Goal: Information Seeking & Learning: Learn about a topic

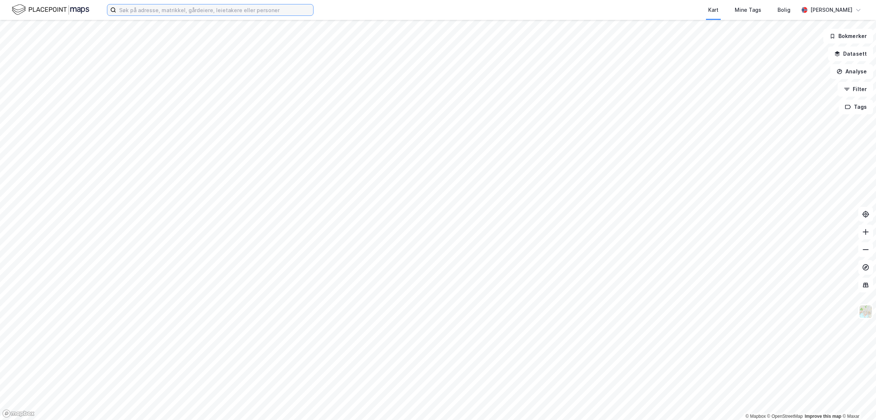
click at [222, 8] on input at bounding box center [214, 9] width 197 height 11
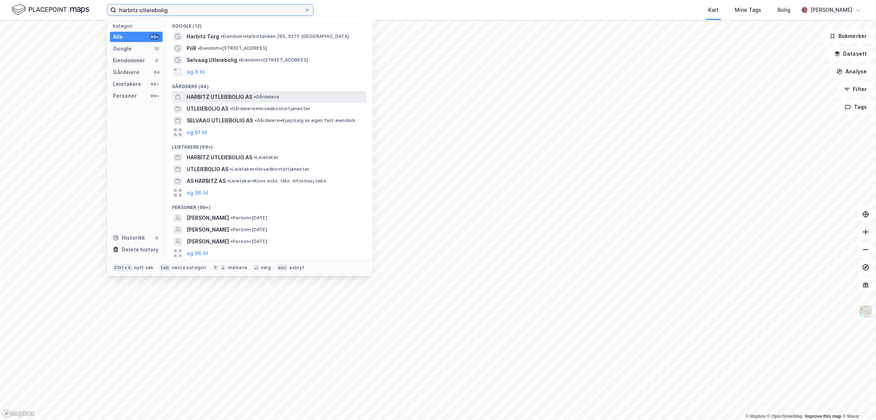
type input "harbitz utleiebolig"
click at [234, 98] on span "HARBITZ UTLEIEBOLIG AS" at bounding box center [220, 97] width 66 height 9
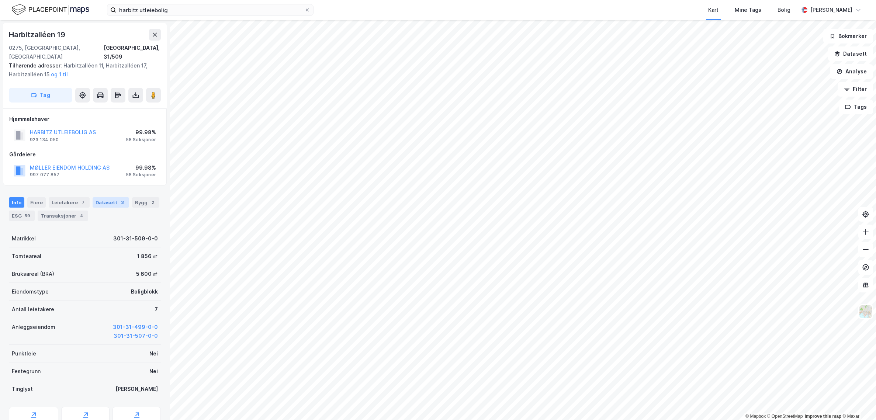
click at [119, 199] on div "3" at bounding box center [122, 202] width 7 height 7
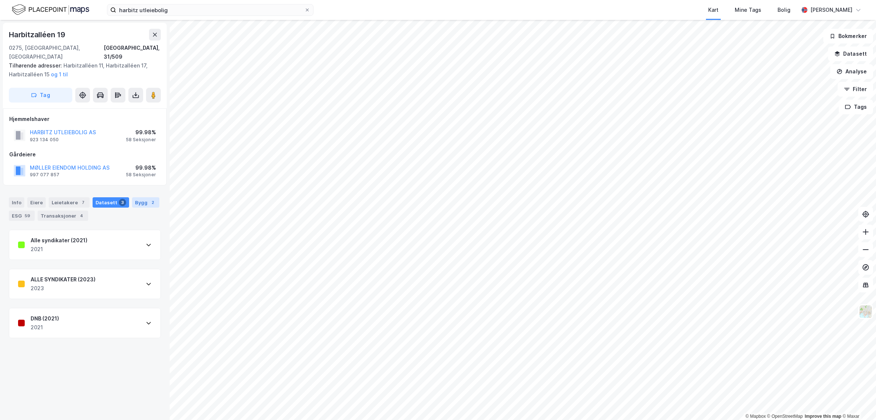
click at [132, 197] on div "Bygg 2" at bounding box center [145, 202] width 27 height 10
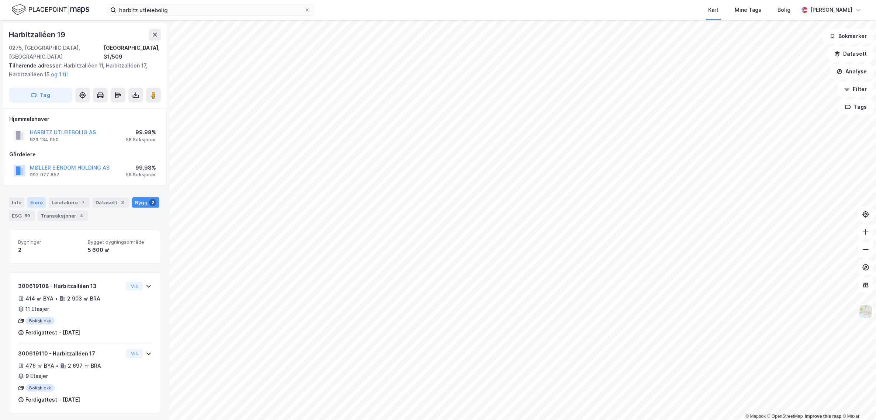
click at [30, 197] on div "Eiere" at bounding box center [36, 202] width 18 height 10
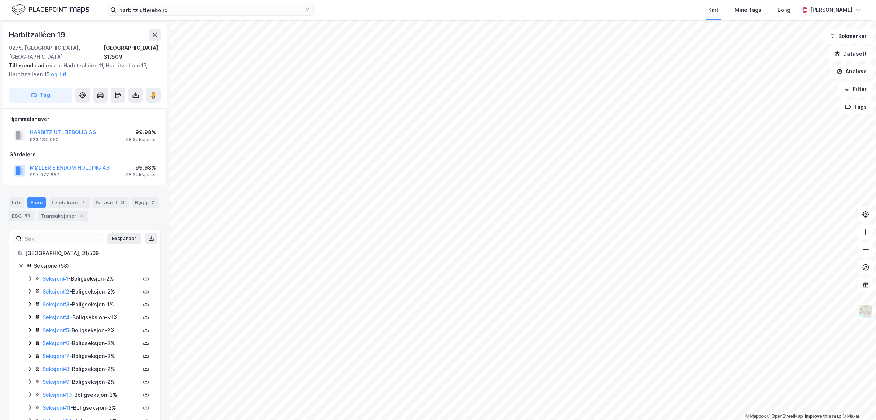
click at [35, 276] on icon at bounding box center [37, 278] width 5 height 5
click at [54, 197] on div "Leietakere 7" at bounding box center [69, 202] width 41 height 10
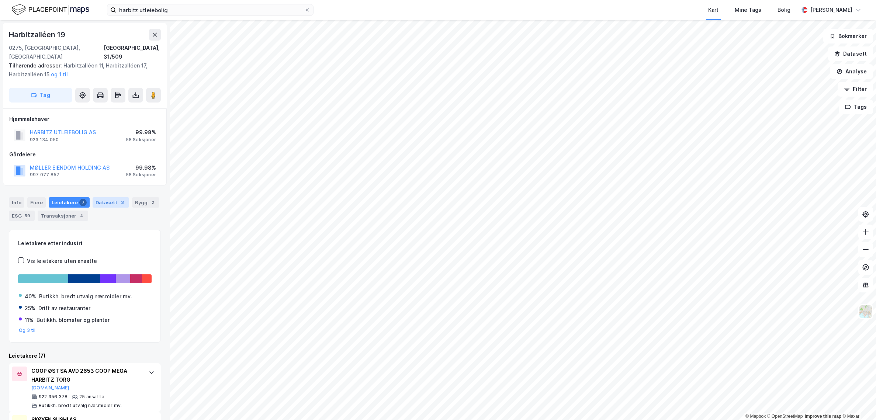
click at [119, 199] on div "3" at bounding box center [122, 202] width 7 height 7
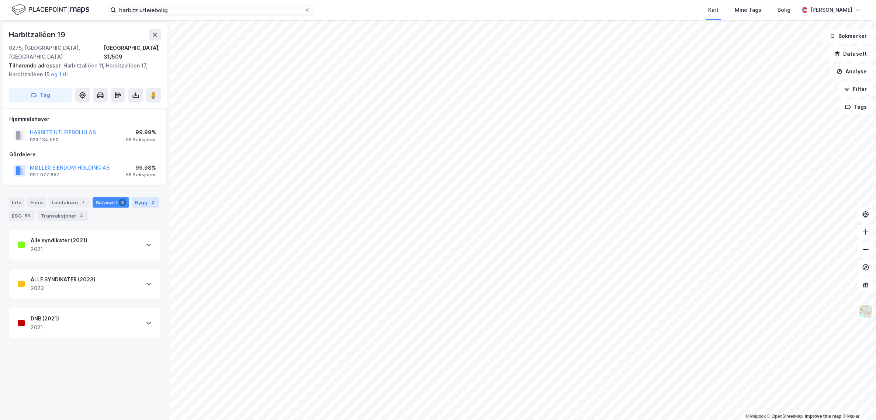
click at [136, 197] on div "Bygg 2" at bounding box center [145, 202] width 27 height 10
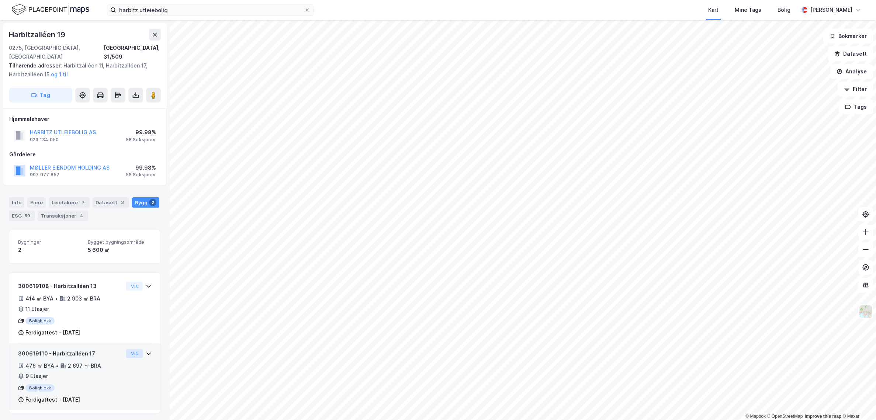
click at [129, 349] on button "Vis" at bounding box center [134, 353] width 17 height 9
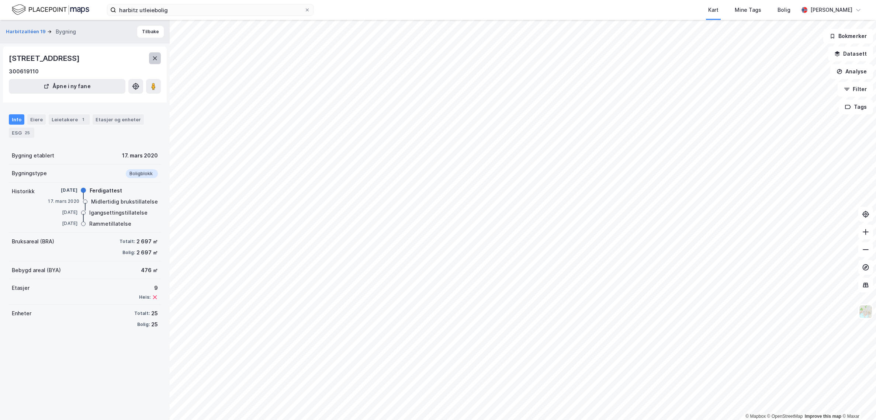
click at [155, 57] on icon at bounding box center [155, 58] width 6 height 6
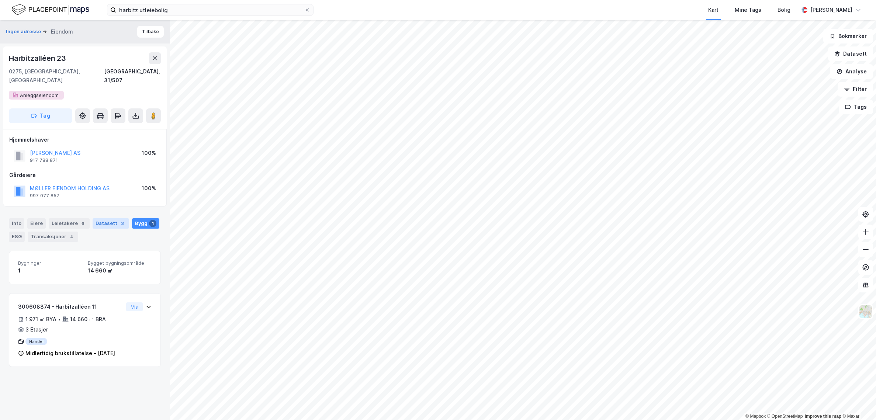
click at [94, 220] on div "Info Eiere Leietakere 6 Datasett 3 Bygg 1 ESG Transaksjoner 4" at bounding box center [85, 230] width 152 height 24
click at [96, 218] on div "Datasett 3" at bounding box center [111, 223] width 37 height 10
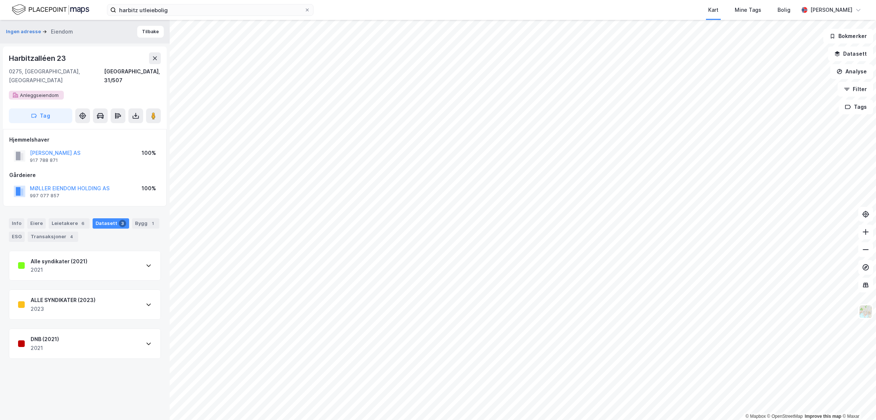
click at [72, 338] on div "DNB (2021) 2021" at bounding box center [84, 344] width 151 height 30
click at [73, 336] on div "DNB (2021) 2021" at bounding box center [84, 344] width 151 height 30
click at [75, 311] on div "ALLE SYNDIKATER (2023) 2023" at bounding box center [85, 305] width 152 height 30
click at [75, 305] on div "2023" at bounding box center [63, 309] width 65 height 9
click at [77, 305] on div "2023" at bounding box center [63, 309] width 65 height 9
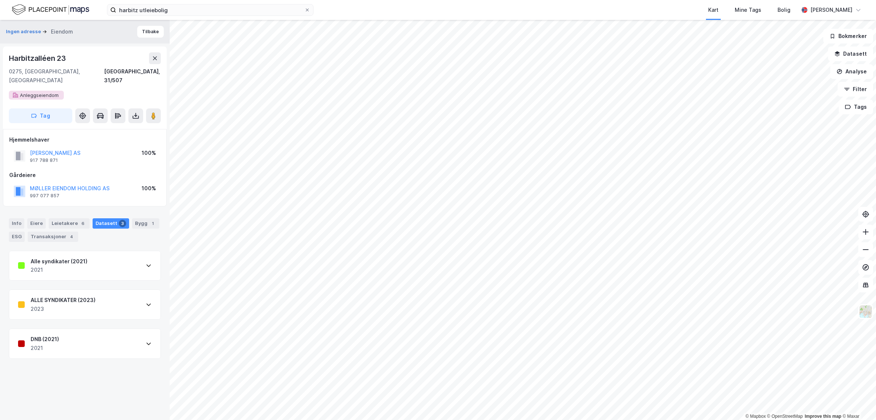
click at [79, 266] on div "2021" at bounding box center [59, 270] width 57 height 9
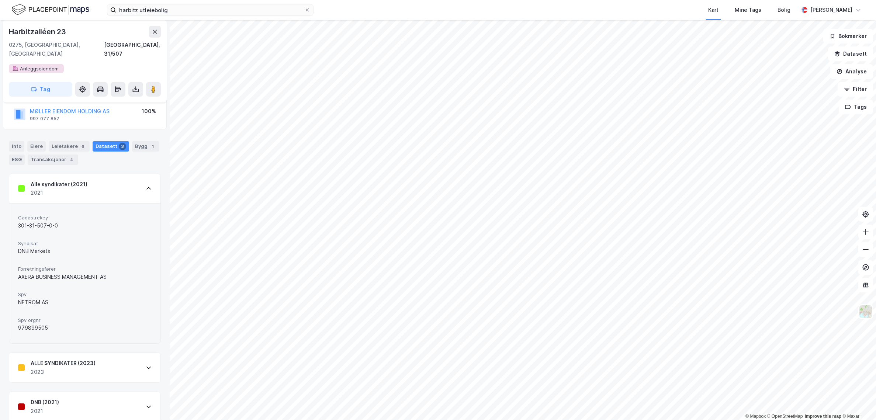
scroll to position [79, 0]
click at [58, 189] on div "Alle syndikater (2021) 2021" at bounding box center [84, 187] width 151 height 30
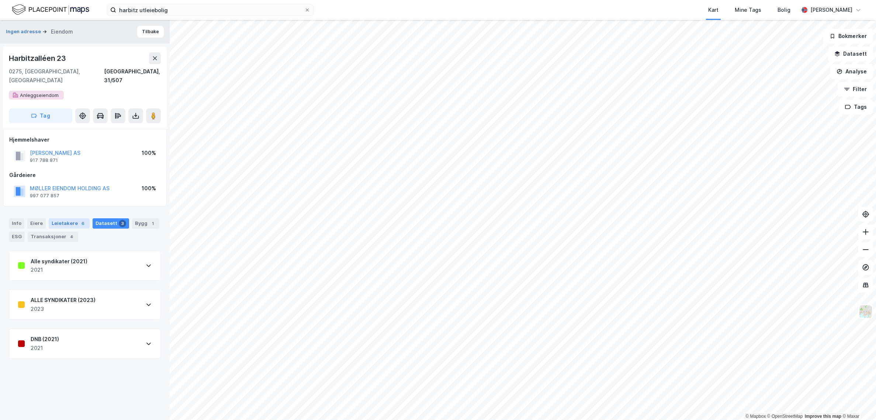
scroll to position [0, 0]
click at [81, 296] on div "ALLE SYNDIKATER (2023)" at bounding box center [63, 300] width 65 height 9
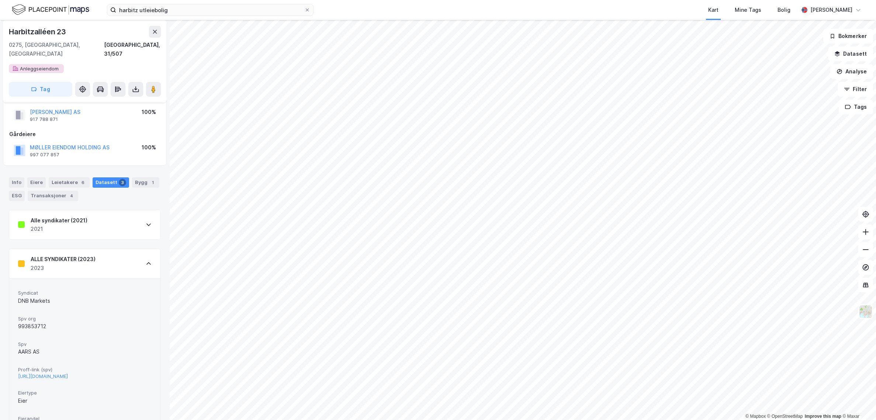
scroll to position [111, 0]
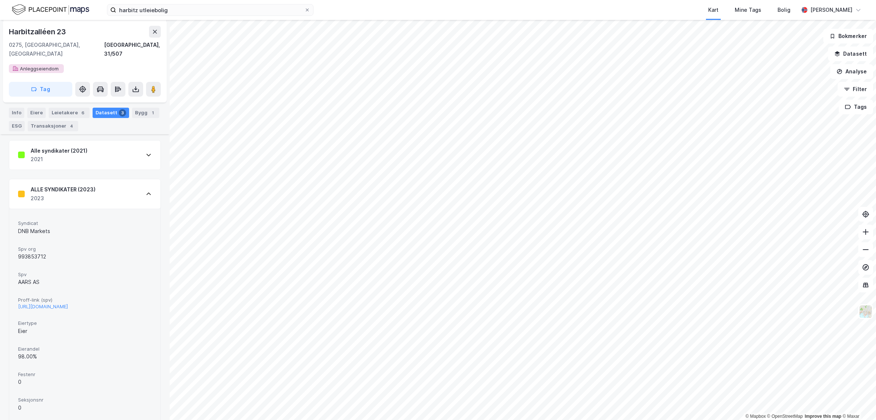
click at [113, 189] on div "ALLE SYNDIKATER (2023) 2023" at bounding box center [84, 194] width 151 height 30
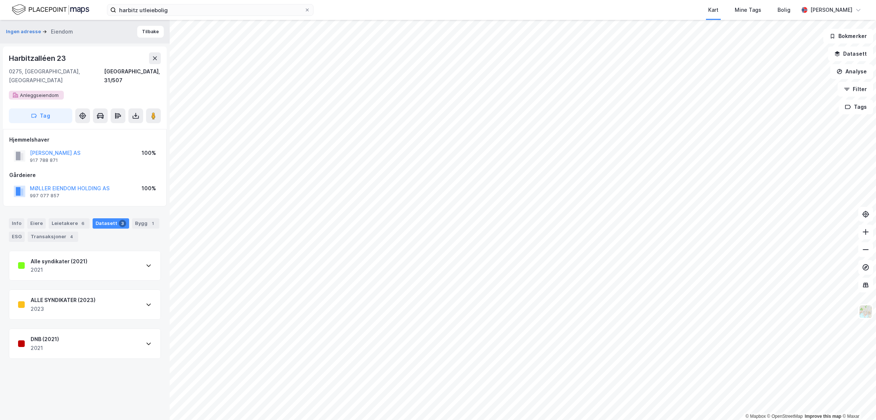
click at [113, 348] on div "DNB (2021) 2021" at bounding box center [84, 344] width 151 height 30
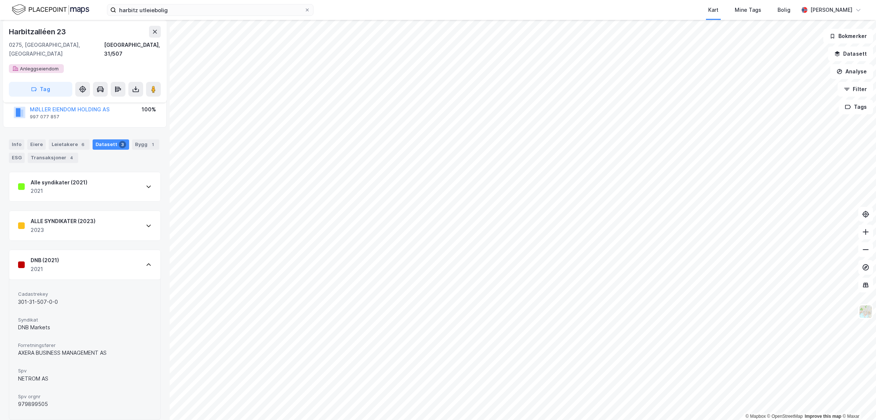
click at [115, 259] on div "DNB (2021) 2021" at bounding box center [84, 265] width 151 height 30
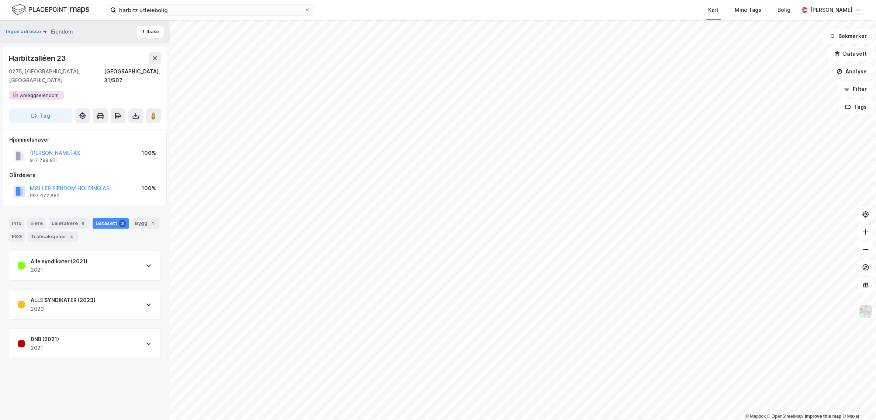
click at [111, 257] on div "Alle syndikater (2021) 2021" at bounding box center [84, 266] width 151 height 30
click at [114, 254] on div "Alle syndikater (2021) 2021" at bounding box center [84, 266] width 151 height 30
click at [149, 220] on div "1" at bounding box center [152, 223] width 7 height 7
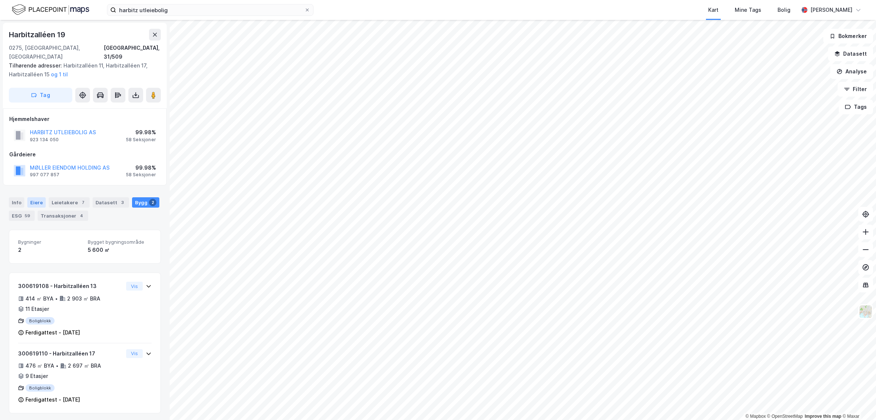
click at [41, 197] on div "Eiere" at bounding box center [36, 202] width 18 height 10
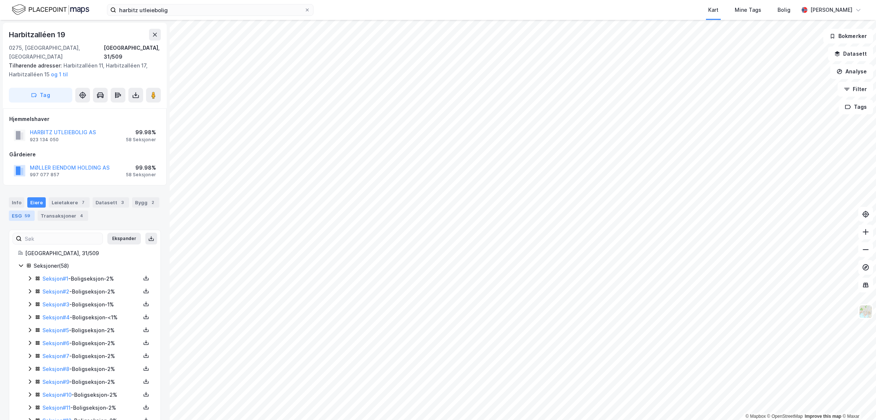
click at [15, 211] on div "ESG 59" at bounding box center [22, 216] width 26 height 10
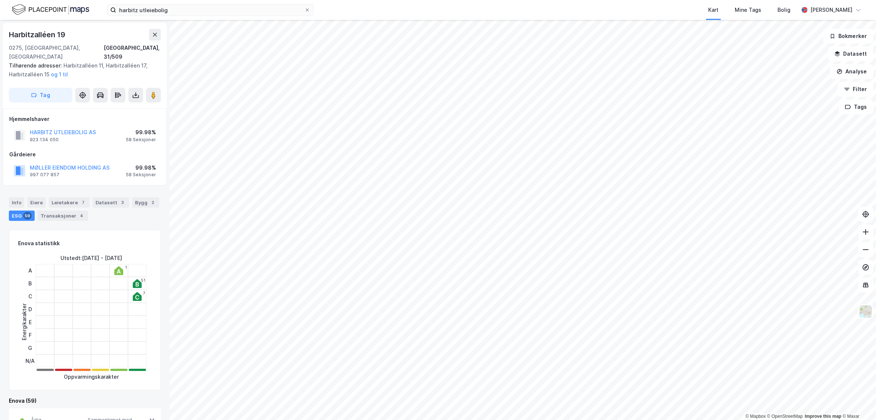
click at [15, 211] on div "ESG 59" at bounding box center [22, 216] width 26 height 10
click at [31, 197] on div "Eiere" at bounding box center [36, 202] width 18 height 10
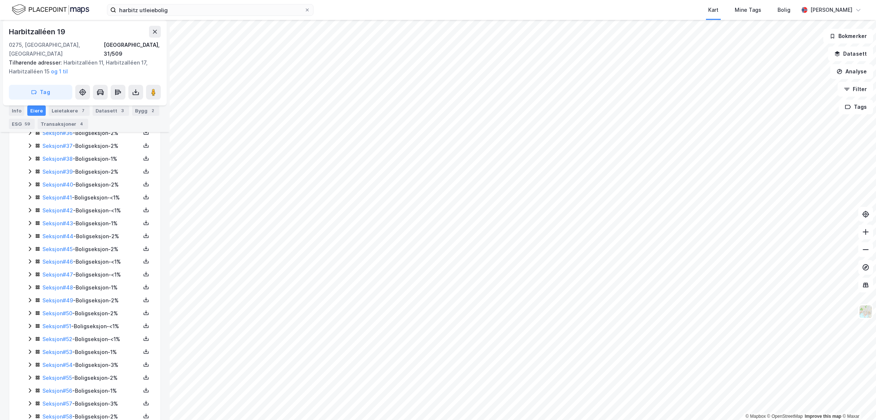
scroll to position [608, 0]
click at [30, 404] on icon at bounding box center [30, 406] width 2 height 4
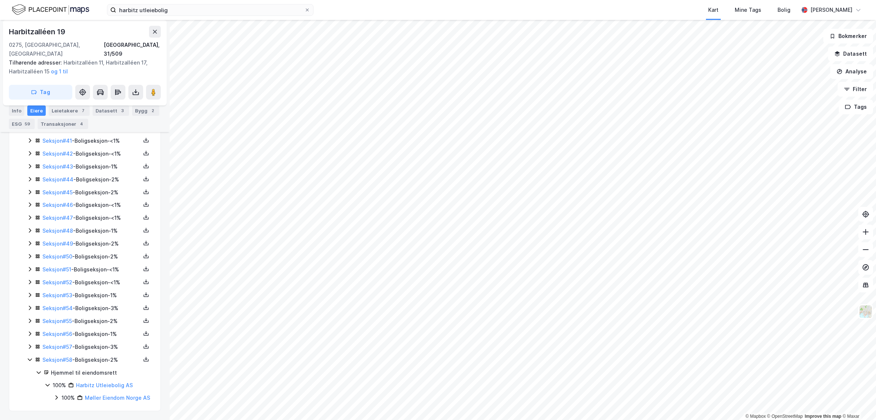
click at [28, 343] on div "Seksjon # 57 - Boligseksjon - 3%" at bounding box center [89, 347] width 125 height 9
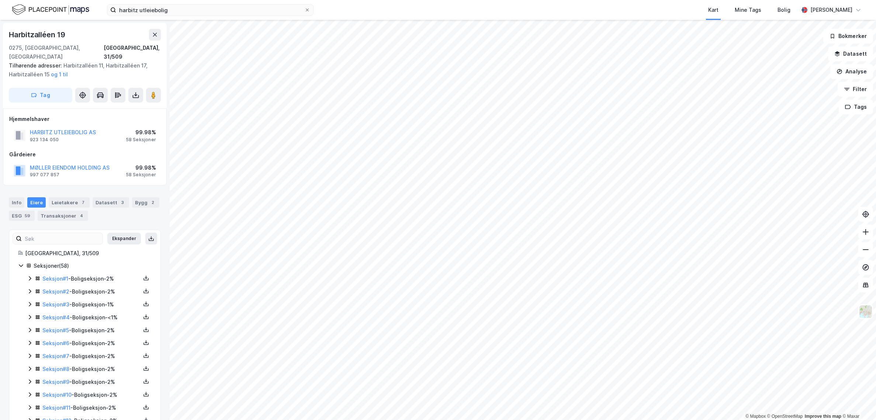
click at [30, 277] on icon at bounding box center [30, 279] width 2 height 4
click at [55, 314] on icon at bounding box center [56, 317] width 6 height 6
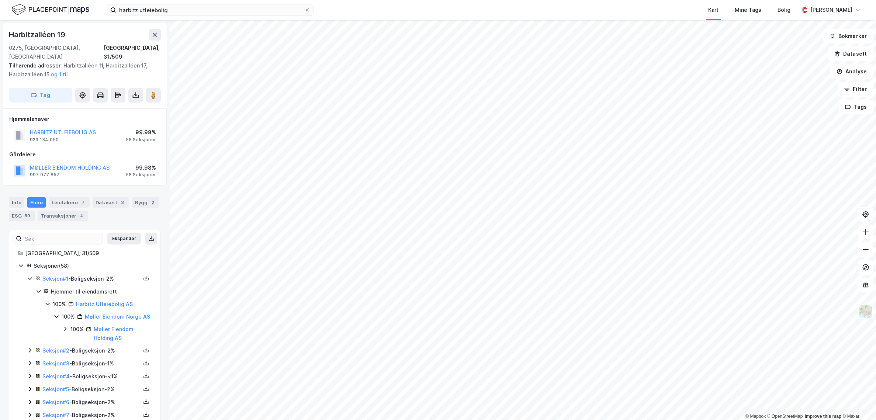
drag, startPoint x: 56, startPoint y: 307, endPoint x: 59, endPoint y: 302, distance: 5.3
click at [57, 314] on icon at bounding box center [56, 317] width 6 height 6
click at [51, 300] on div "100% Harbitz Utleiebolig AS" at bounding box center [98, 304] width 107 height 9
click at [30, 314] on icon at bounding box center [30, 317] width 6 height 6
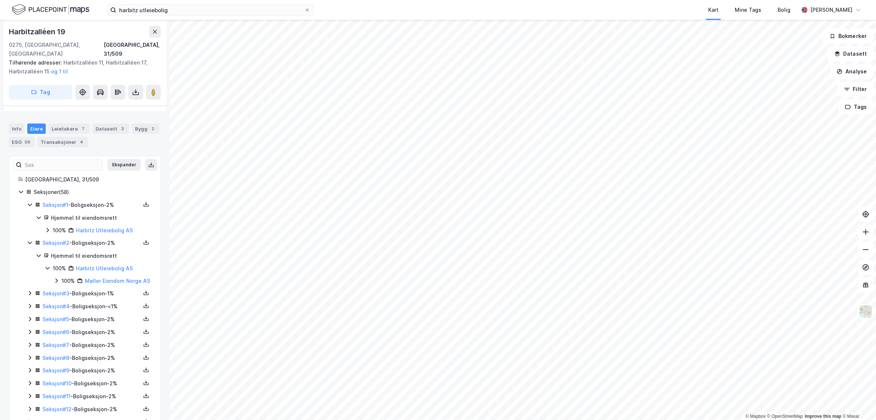
click at [29, 293] on icon at bounding box center [30, 293] width 6 height 6
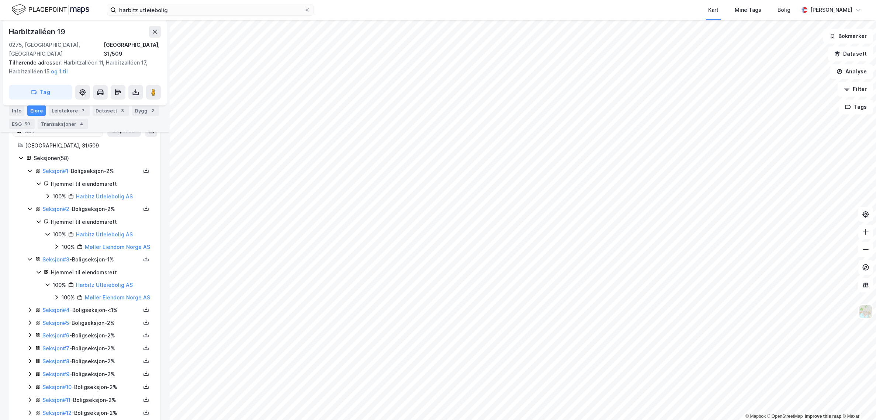
scroll to position [148, 0]
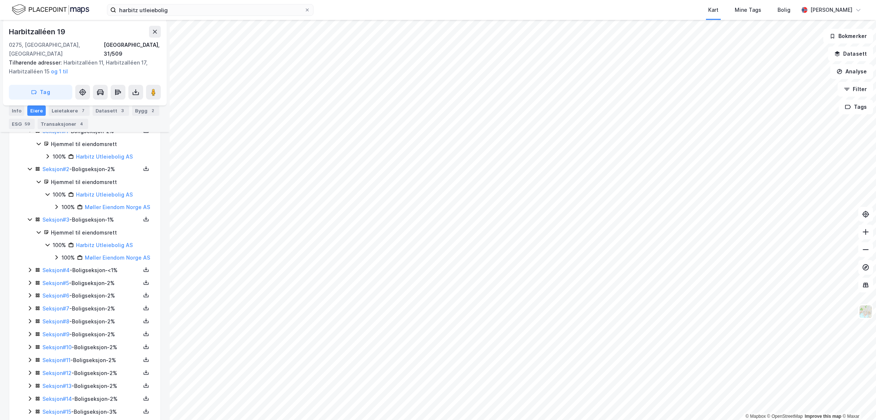
click at [31, 273] on icon at bounding box center [30, 270] width 6 height 6
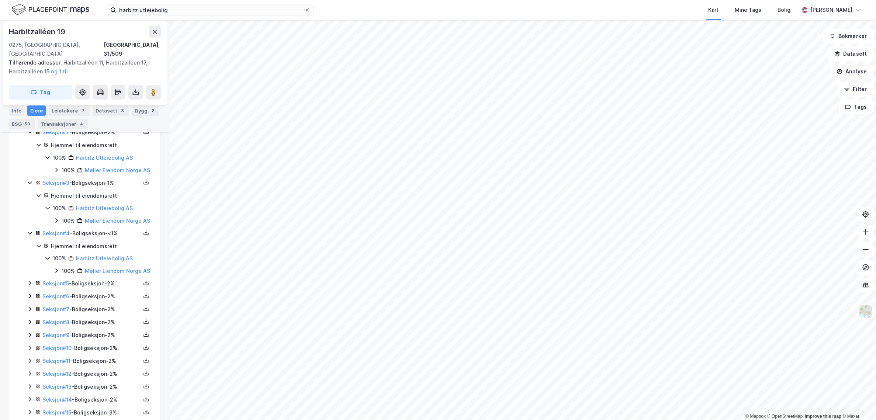
click at [29, 286] on icon at bounding box center [30, 283] width 6 height 6
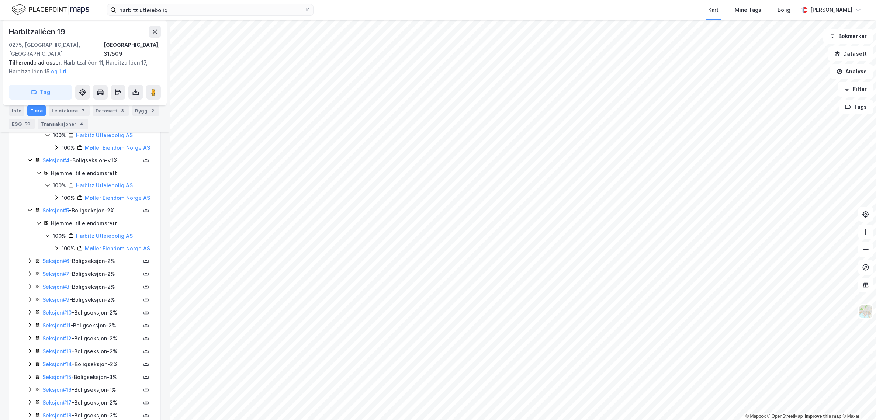
scroll to position [258, 0]
click at [31, 262] on icon at bounding box center [30, 260] width 2 height 4
click at [29, 316] on div "Seksjon # 7 - Boligseksjon - 2%" at bounding box center [89, 311] width 125 height 9
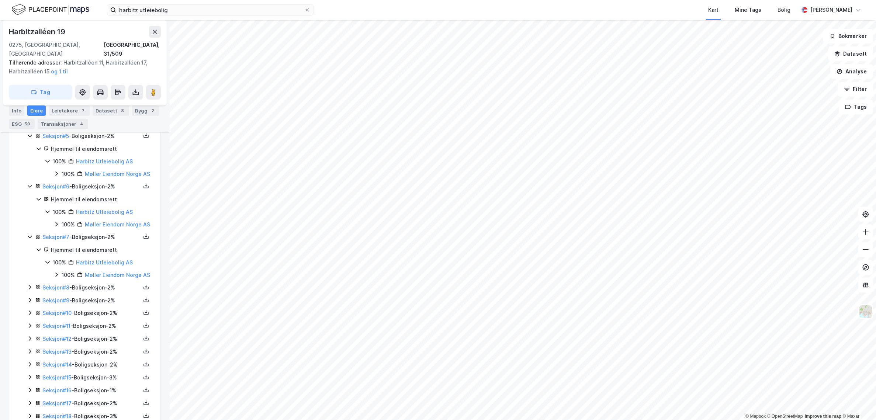
click at [31, 290] on icon at bounding box center [30, 287] width 6 height 6
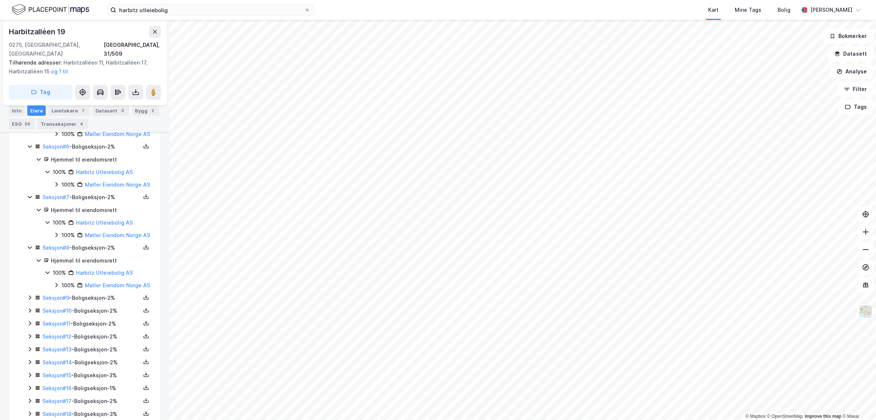
scroll to position [406, 0]
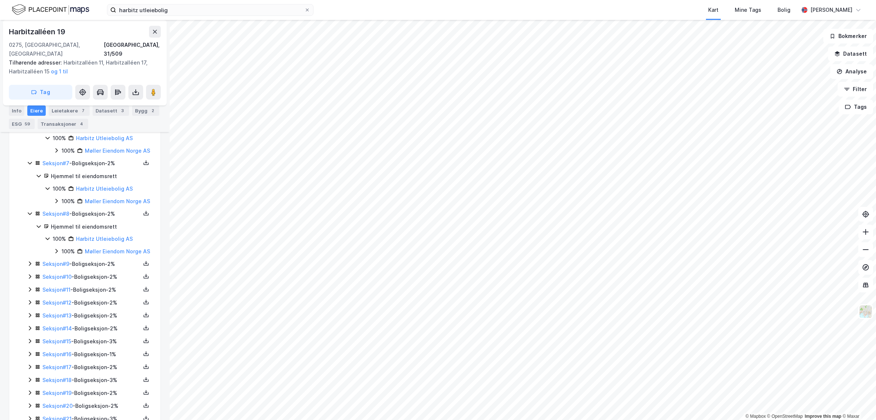
click at [32, 267] on icon at bounding box center [30, 264] width 6 height 6
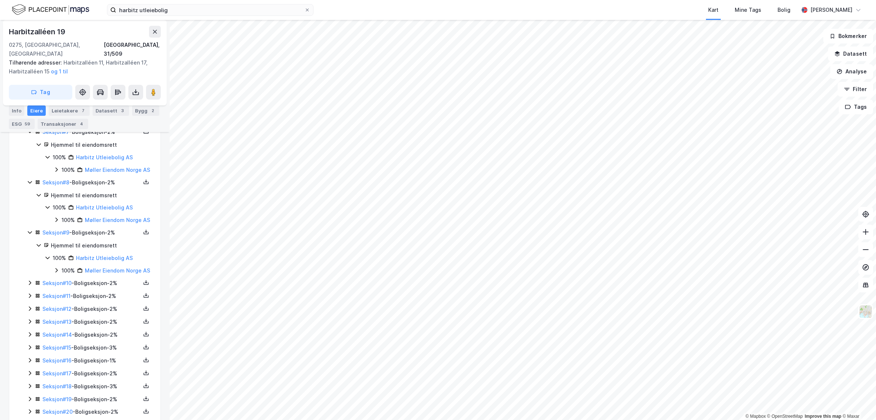
scroll to position [480, 0]
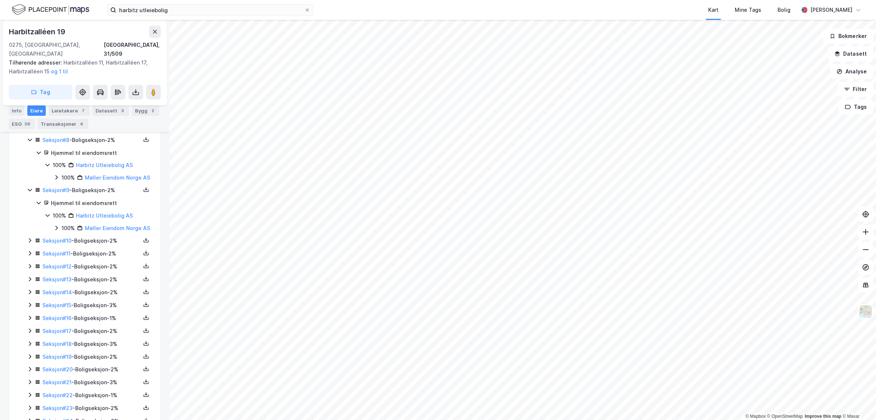
click at [31, 243] on icon at bounding box center [30, 241] width 6 height 6
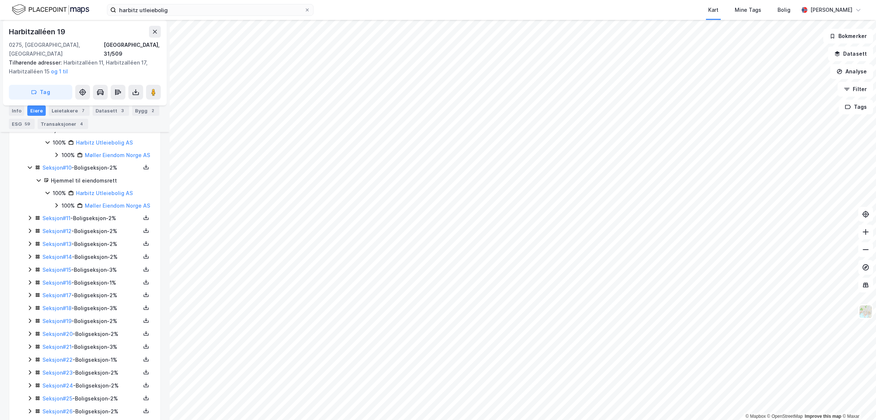
scroll to position [553, 0]
click at [28, 220] on icon at bounding box center [30, 217] width 6 height 6
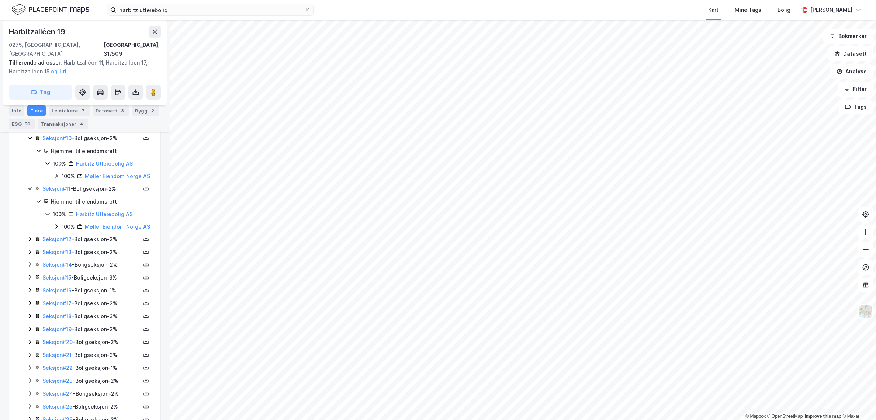
scroll to position [627, 0]
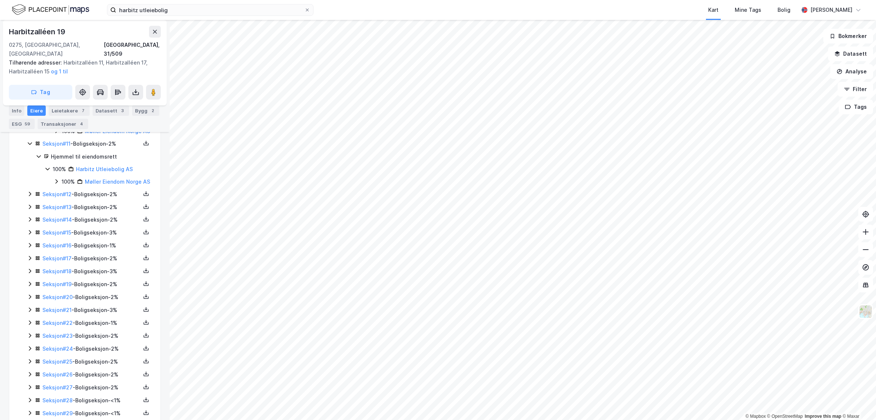
click at [30, 196] on icon at bounding box center [30, 194] width 2 height 4
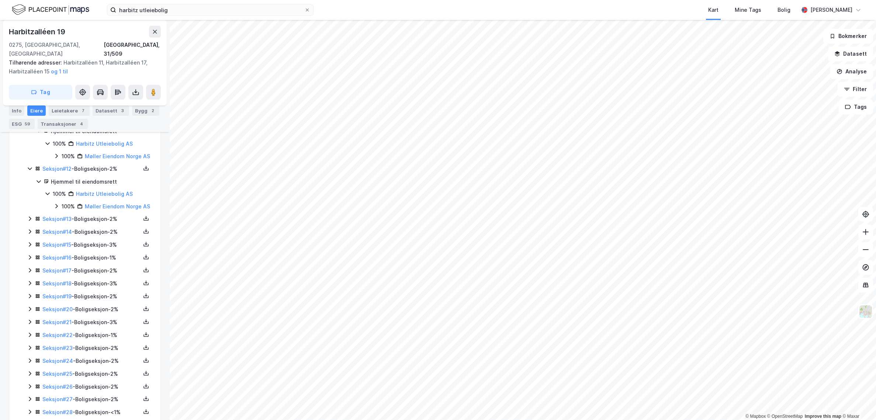
scroll to position [664, 0]
click at [29, 210] on icon at bounding box center [30, 207] width 6 height 6
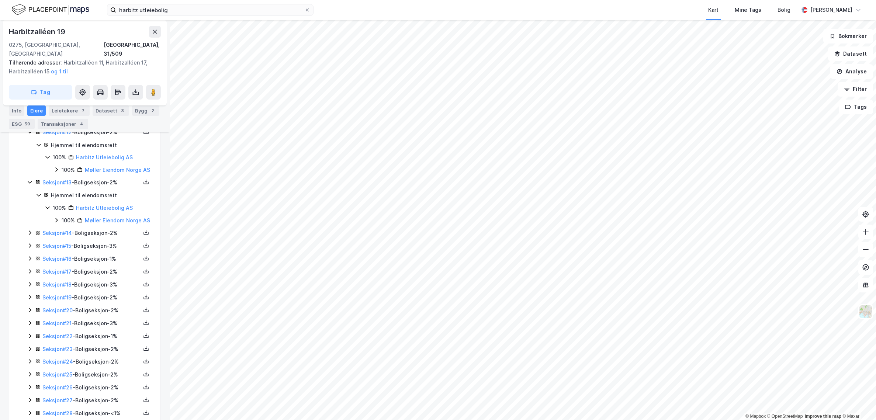
scroll to position [701, 0]
click at [28, 224] on icon at bounding box center [30, 221] width 6 height 6
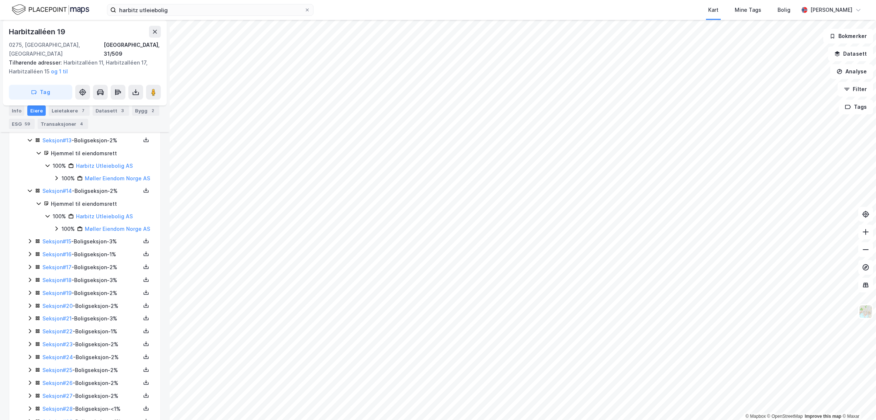
scroll to position [775, 0]
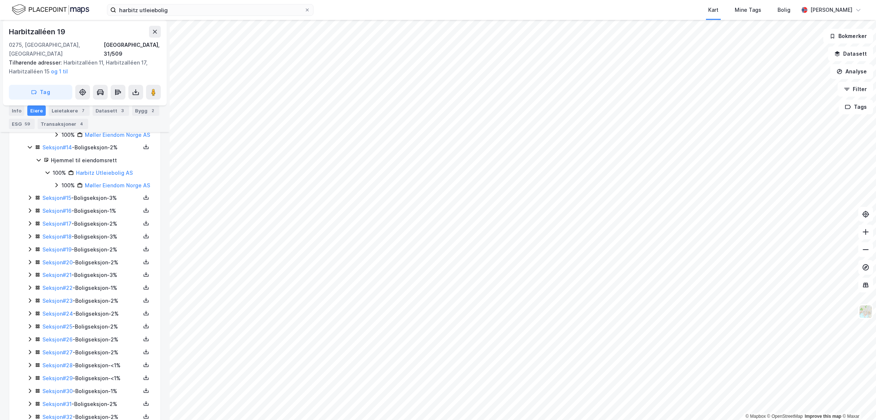
click at [28, 201] on icon at bounding box center [30, 198] width 6 height 6
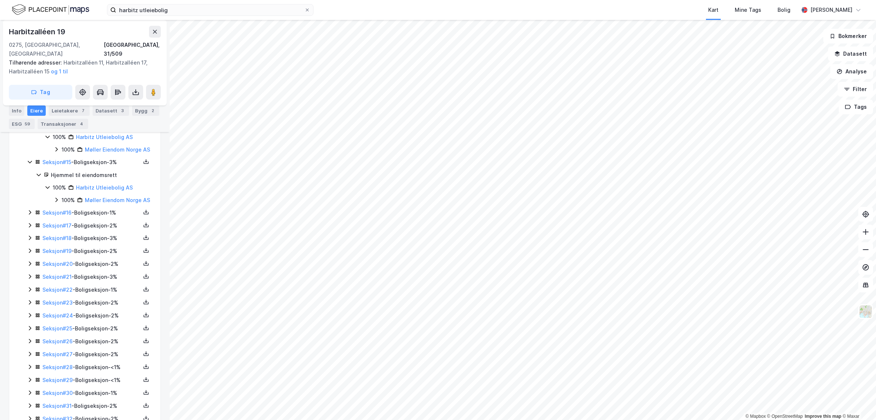
scroll to position [848, 0]
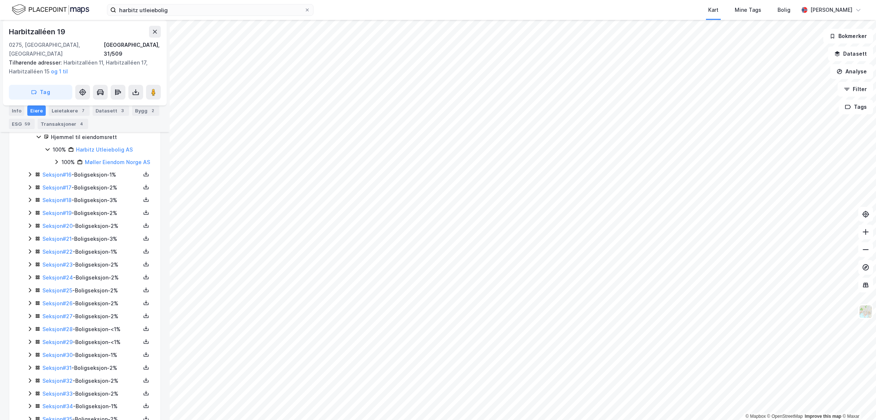
click at [30, 177] on icon at bounding box center [30, 174] width 2 height 4
click at [31, 190] on icon at bounding box center [30, 188] width 2 height 4
click at [30, 167] on icon at bounding box center [30, 165] width 6 height 6
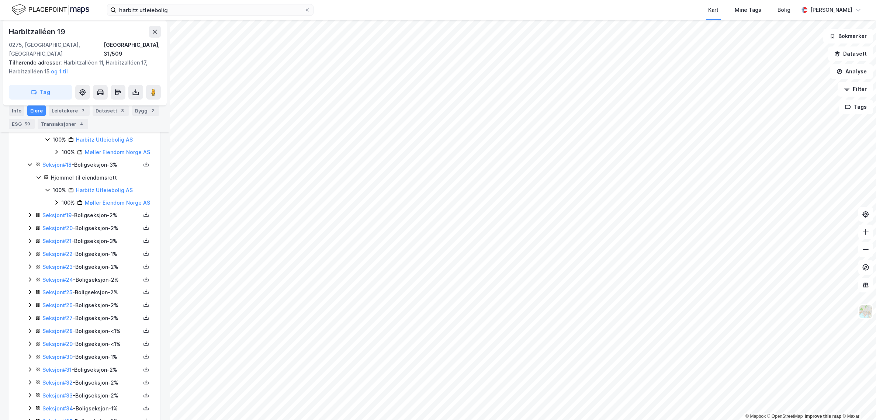
click at [30, 217] on icon at bounding box center [30, 215] width 2 height 4
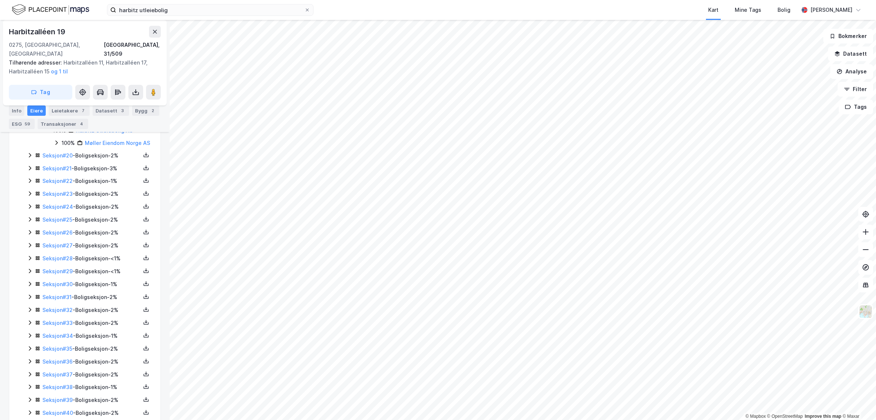
scroll to position [1070, 0]
click at [28, 158] on icon at bounding box center [30, 155] width 6 height 6
click at [28, 134] on icon at bounding box center [30, 131] width 6 height 6
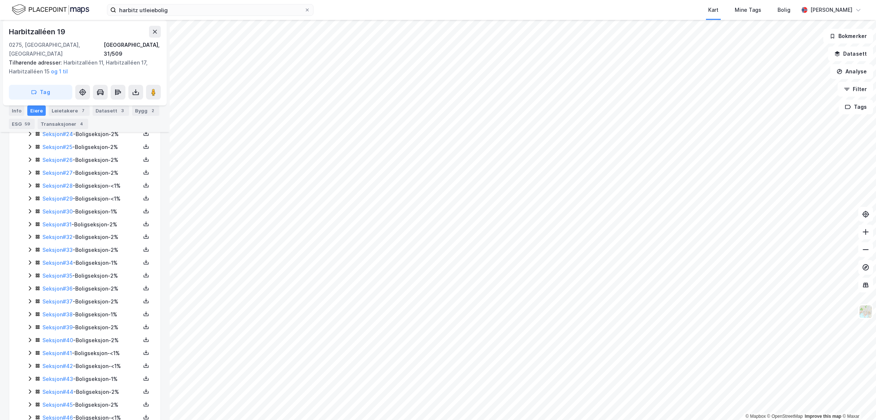
click at [31, 110] on icon at bounding box center [30, 108] width 2 height 4
click at [28, 125] on icon at bounding box center [30, 122] width 6 height 6
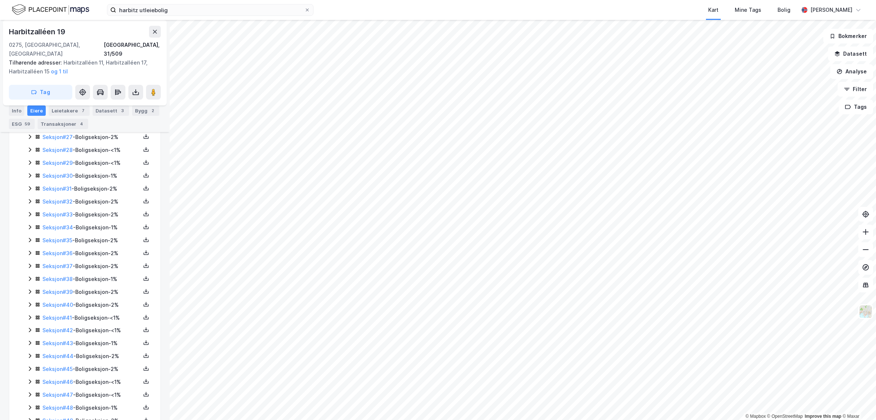
click at [28, 101] on icon at bounding box center [30, 99] width 6 height 6
click at [28, 152] on icon at bounding box center [30, 149] width 6 height 6
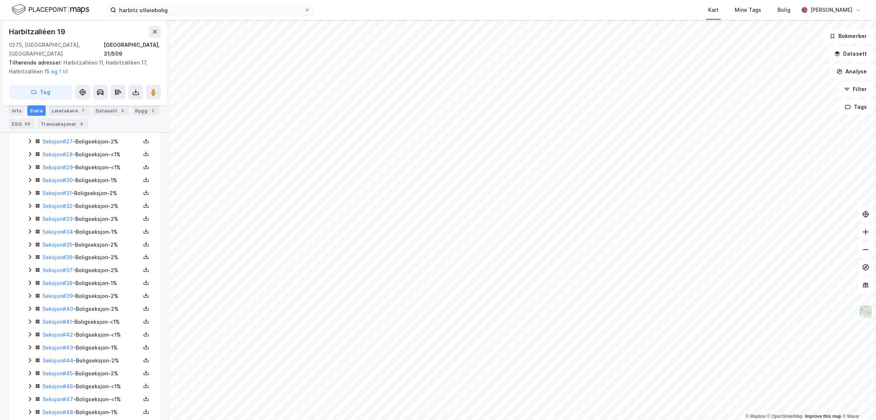
scroll to position [1402, 0]
click at [30, 128] on icon at bounding box center [30, 125] width 6 height 6
click at [30, 68] on icon at bounding box center [30, 65] width 6 height 6
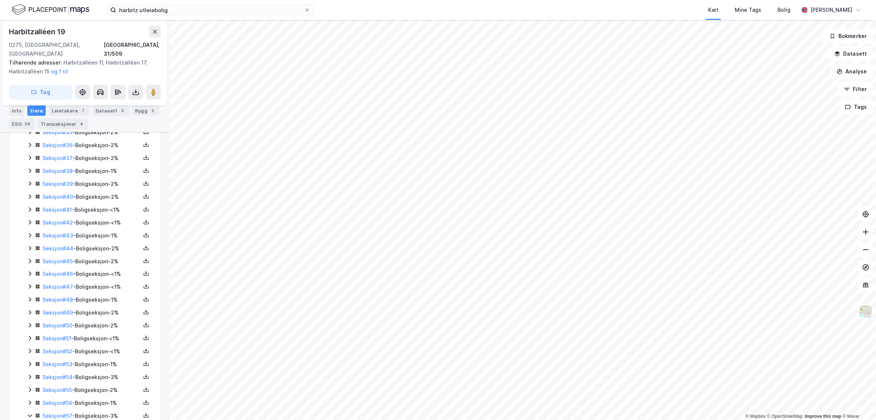
click at [28, 45] on icon at bounding box center [30, 42] width 6 height 6
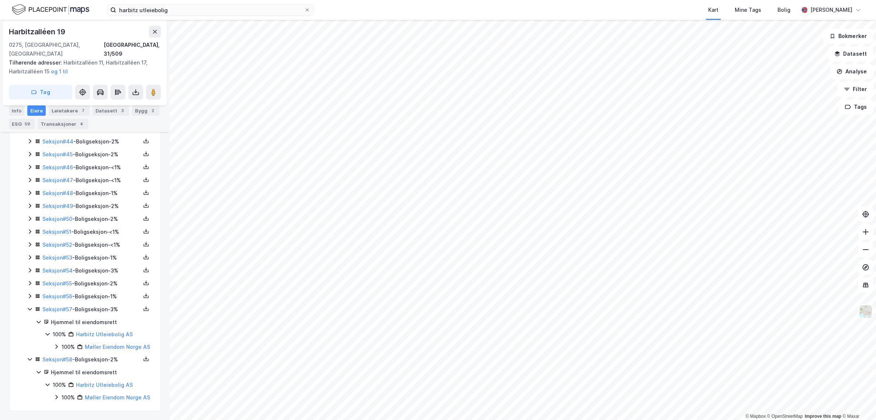
scroll to position [1844, 0]
click at [30, 157] on icon at bounding box center [30, 154] width 2 height 4
click at [30, 169] on icon at bounding box center [30, 167] width 2 height 4
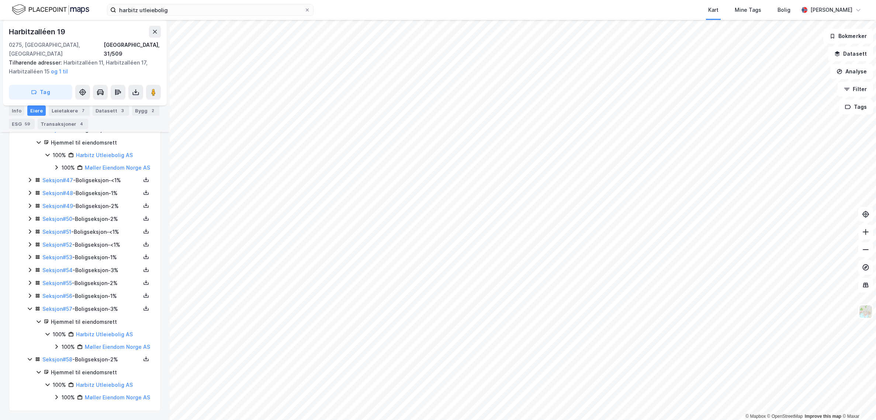
click at [31, 234] on icon at bounding box center [30, 231] width 2 height 4
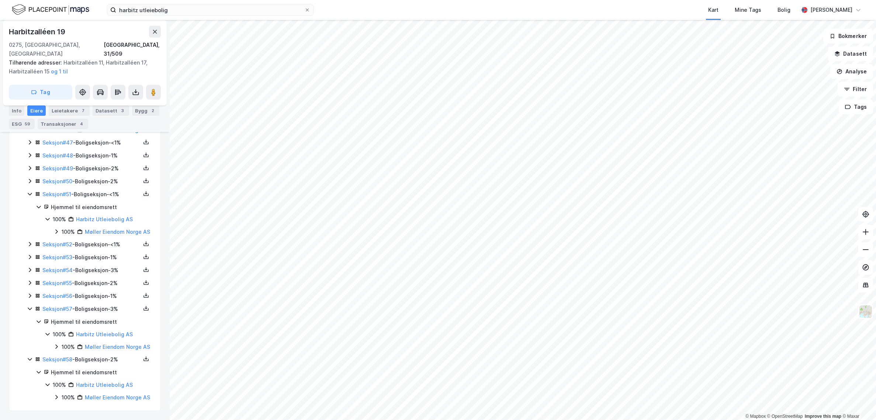
scroll to position [2066, 0]
click at [29, 247] on icon at bounding box center [30, 244] width 2 height 4
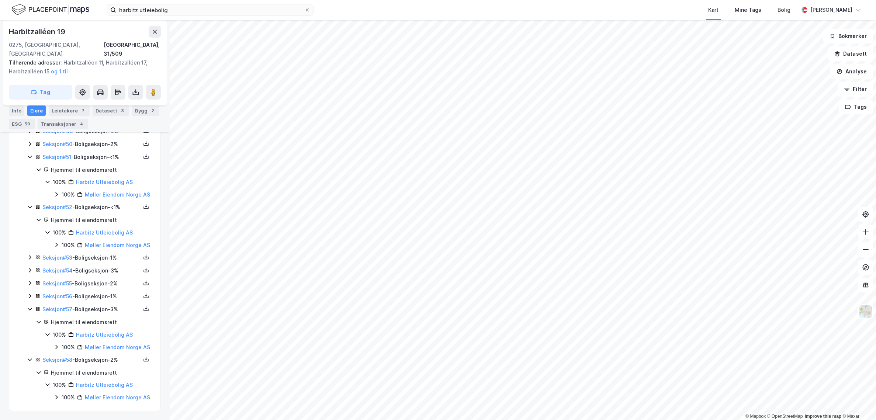
scroll to position [2103, 0]
click at [28, 260] on icon at bounding box center [30, 258] width 6 height 6
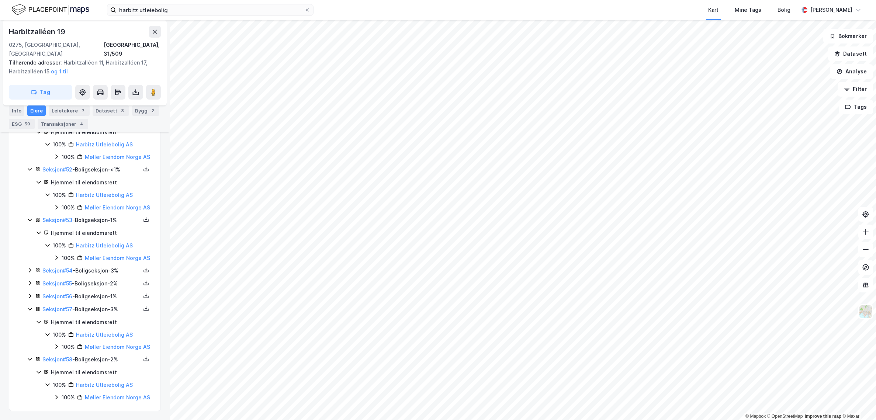
scroll to position [2176, 0]
click at [31, 273] on icon at bounding box center [30, 270] width 6 height 6
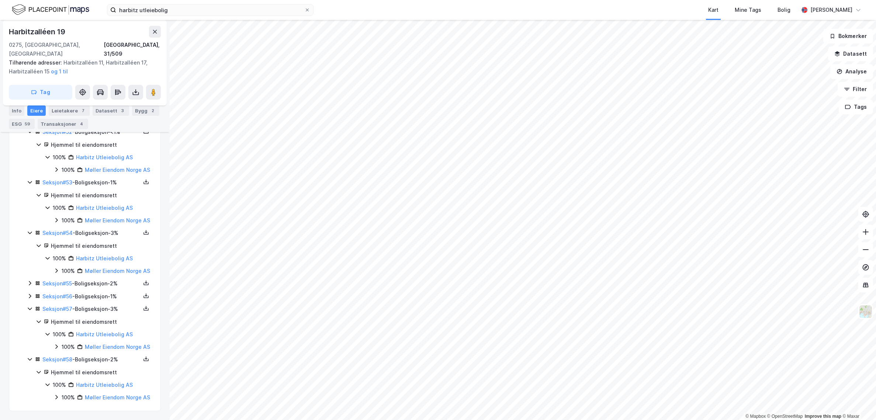
scroll to position [2213, 0]
click at [30, 286] on icon at bounding box center [30, 283] width 6 height 6
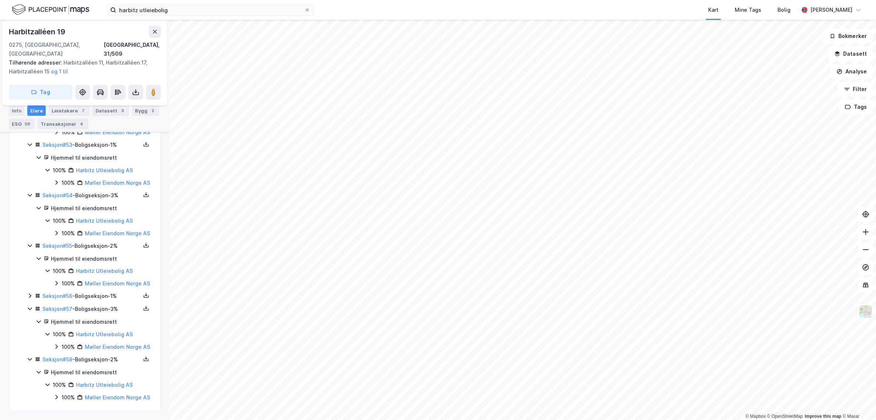
scroll to position [2287, 0]
click at [29, 294] on icon at bounding box center [30, 296] width 6 height 6
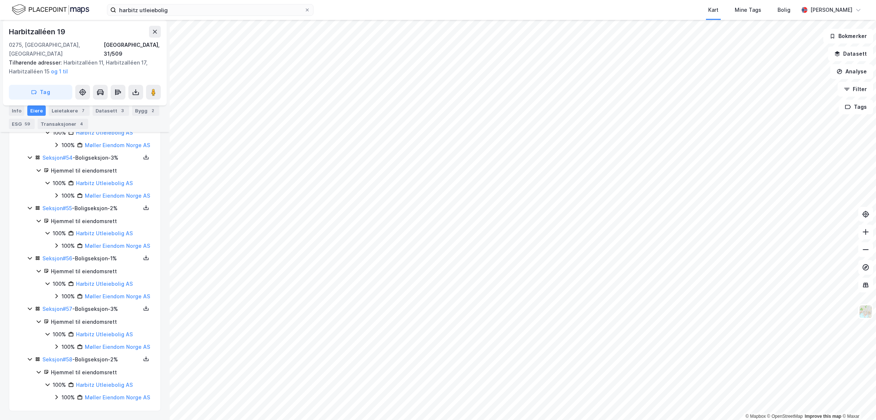
click at [31, 306] on icon at bounding box center [30, 309] width 6 height 6
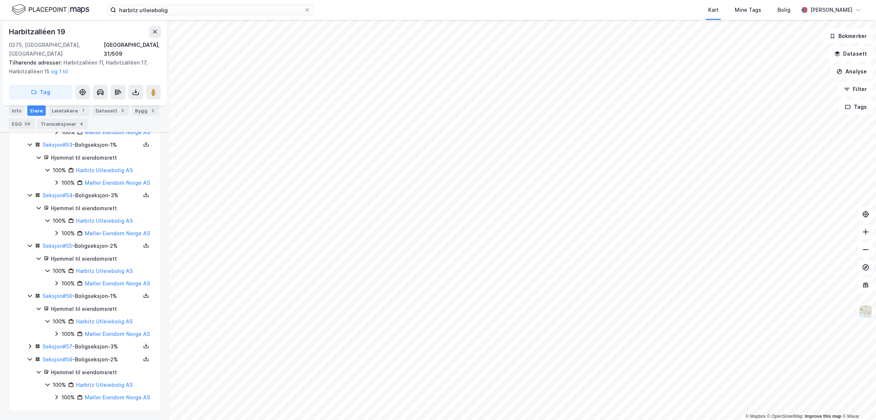
click at [31, 293] on icon at bounding box center [30, 296] width 6 height 6
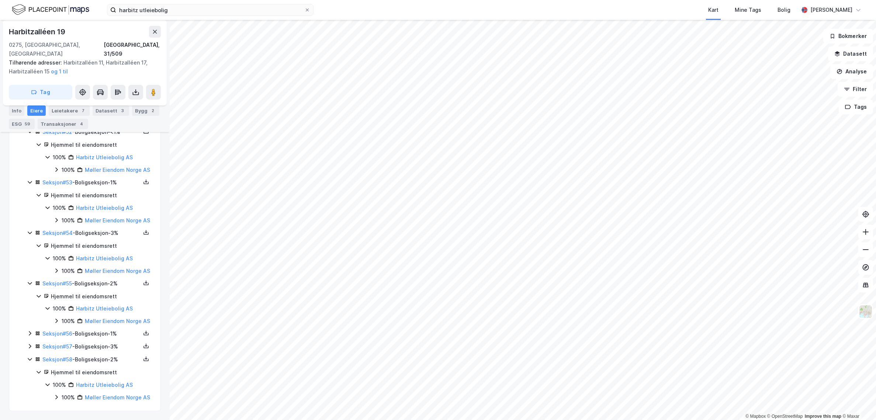
click at [31, 280] on icon at bounding box center [30, 283] width 6 height 6
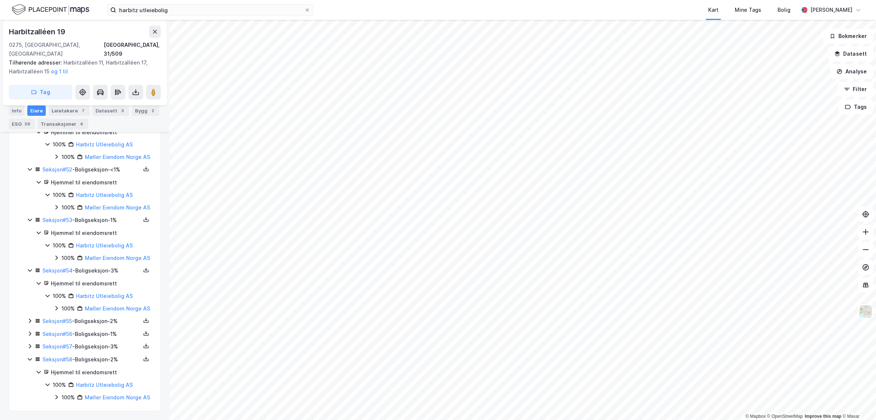
click at [31, 267] on icon at bounding box center [30, 270] width 6 height 6
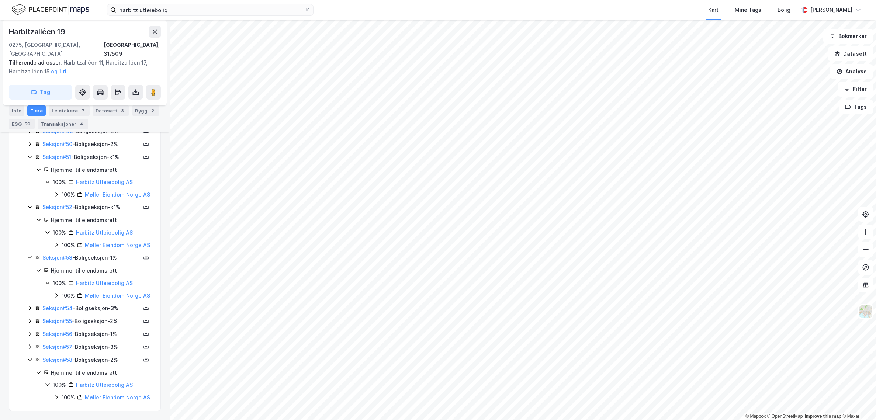
click at [29, 255] on icon at bounding box center [30, 258] width 6 height 6
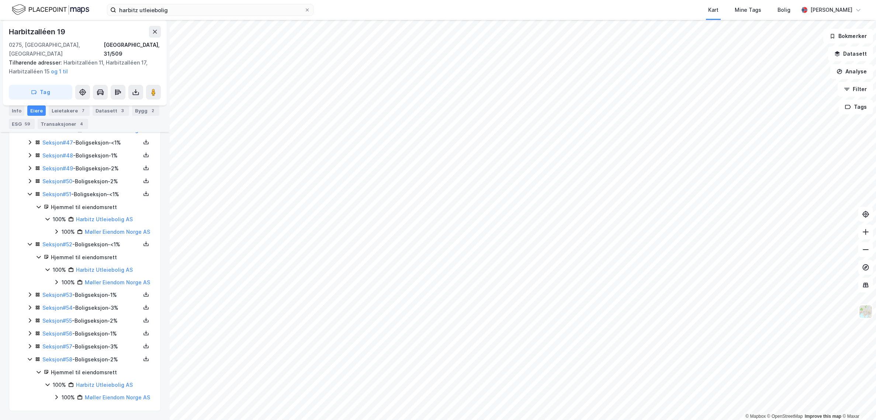
click at [29, 241] on icon at bounding box center [30, 244] width 6 height 6
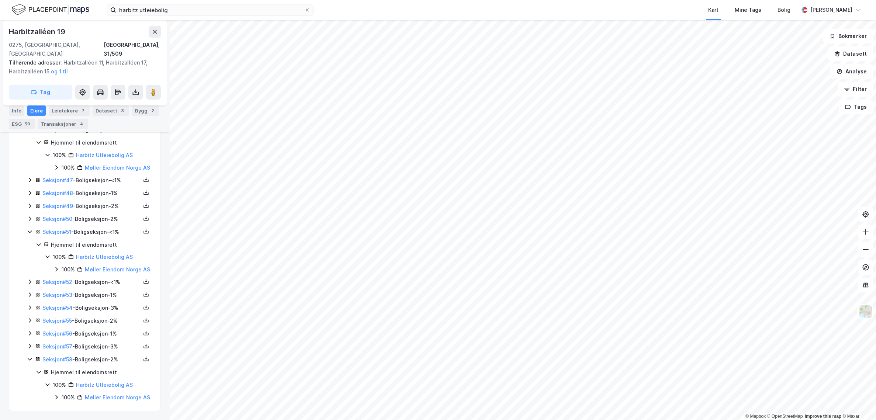
click at [30, 229] on icon at bounding box center [30, 232] width 6 height 6
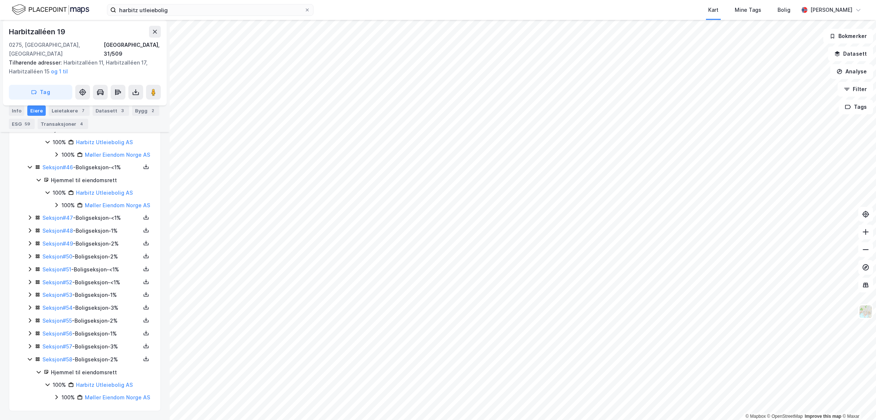
scroll to position [1950, 0]
click at [30, 170] on icon at bounding box center [30, 167] width 6 height 6
click at [30, 157] on icon at bounding box center [30, 154] width 6 height 6
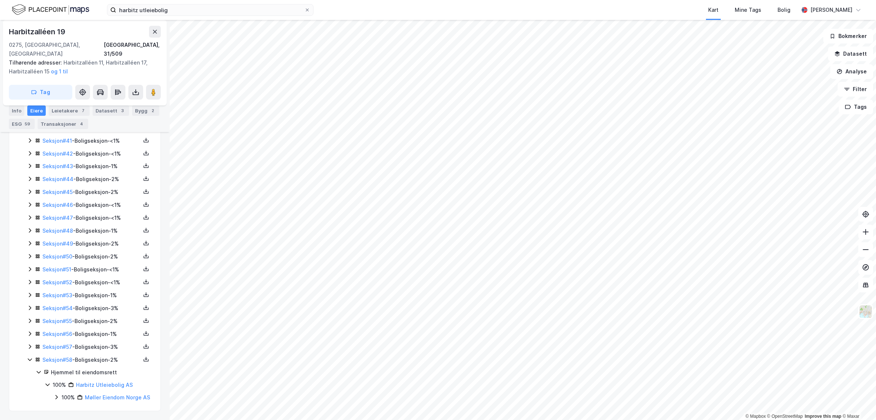
scroll to position [1747, 0]
click at [28, 40] on icon at bounding box center [30, 37] width 6 height 6
click at [29, 53] on icon at bounding box center [30, 50] width 6 height 6
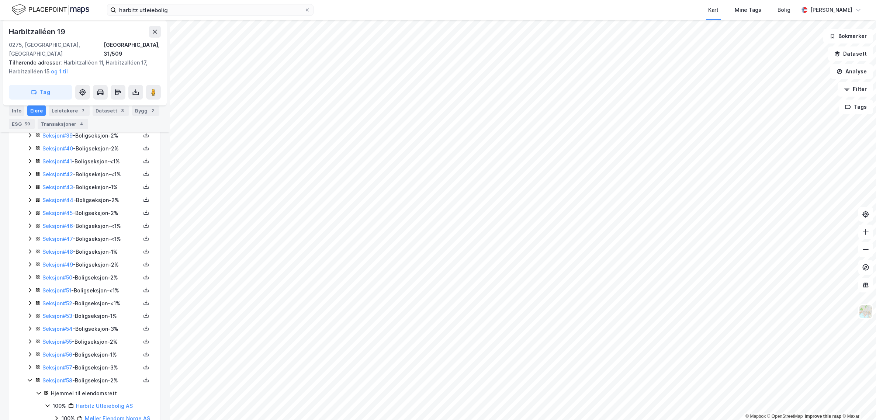
scroll to position [1784, 0]
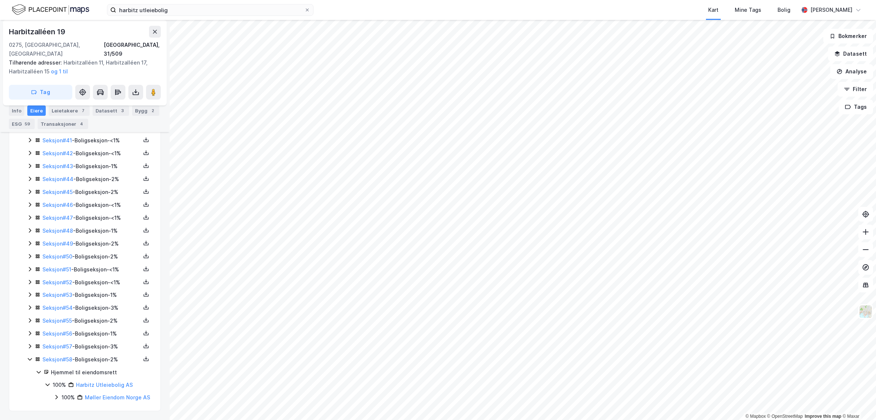
click at [29, 66] on icon at bounding box center [30, 63] width 6 height 6
click at [29, 79] on icon at bounding box center [30, 76] width 6 height 6
click at [29, 91] on icon at bounding box center [30, 89] width 6 height 6
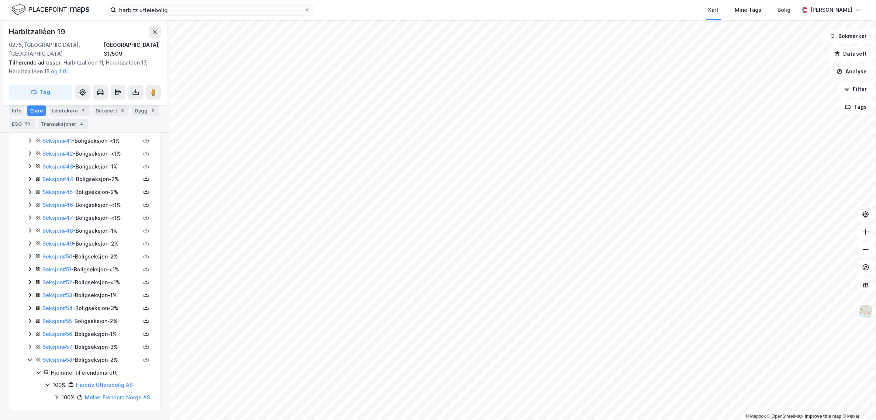
click at [31, 104] on icon at bounding box center [30, 102] width 2 height 4
click at [29, 118] on icon at bounding box center [30, 115] width 6 height 6
click at [30, 130] on icon at bounding box center [30, 127] width 6 height 6
click at [31, 143] on icon at bounding box center [30, 140] width 6 height 6
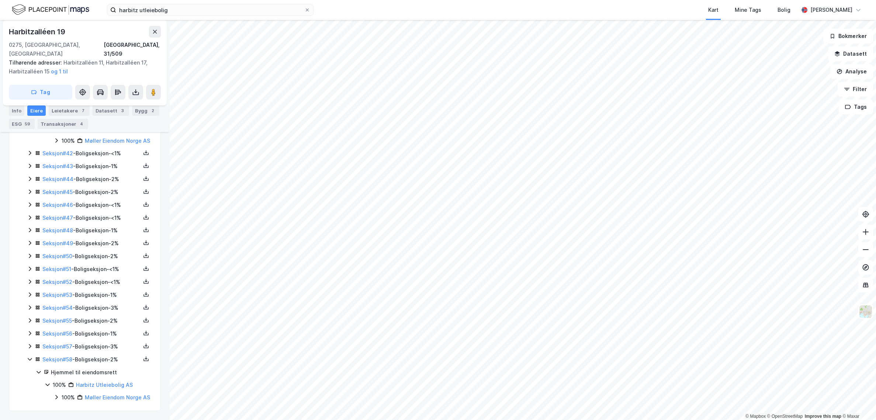
click at [32, 156] on icon at bounding box center [30, 153] width 6 height 6
click at [29, 169] on icon at bounding box center [30, 166] width 6 height 6
click at [31, 182] on icon at bounding box center [30, 179] width 6 height 6
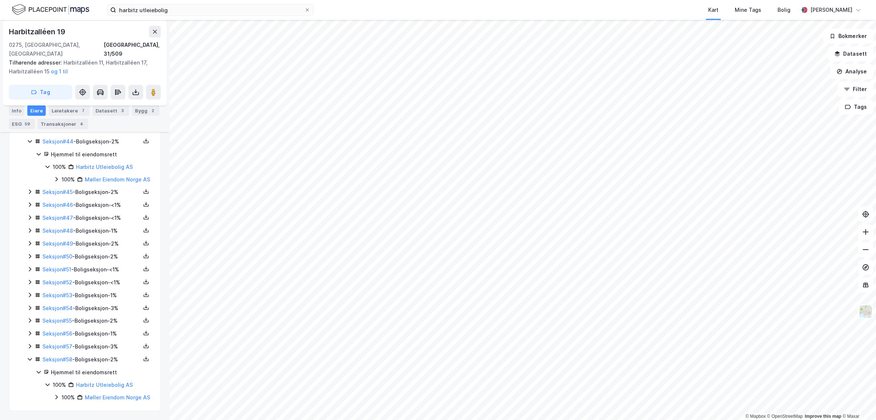
click at [30, 195] on icon at bounding box center [30, 192] width 6 height 6
click at [27, 208] on icon at bounding box center [30, 205] width 6 height 6
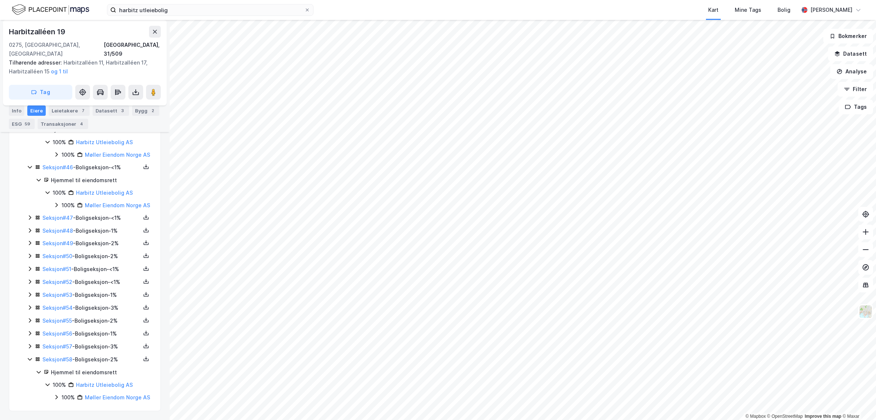
scroll to position [2559, 0]
click at [28, 221] on icon at bounding box center [30, 218] width 6 height 6
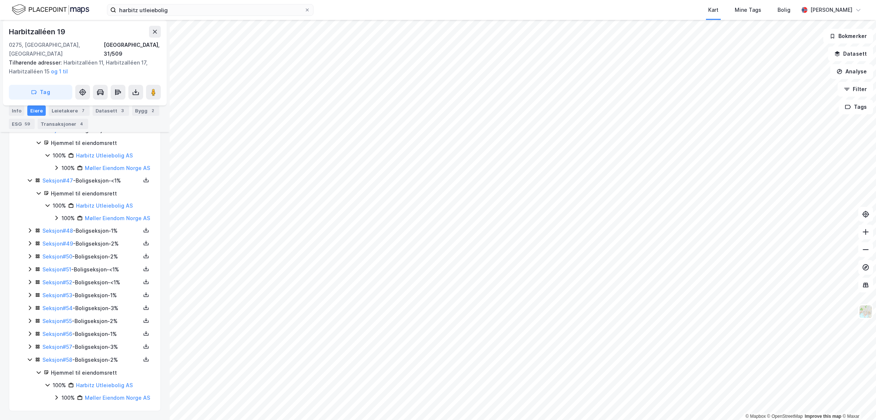
scroll to position [2627, 0]
click at [30, 228] on icon at bounding box center [30, 231] width 6 height 6
click at [30, 242] on icon at bounding box center [30, 244] width 6 height 6
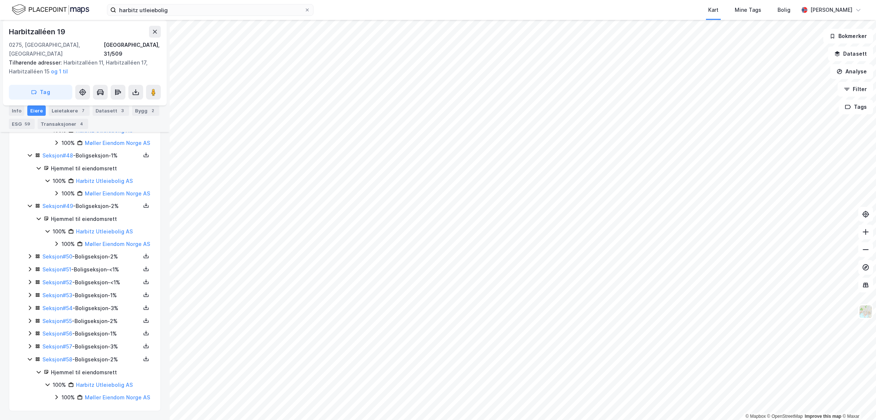
scroll to position [2720, 0]
click at [30, 253] on icon at bounding box center [30, 256] width 6 height 6
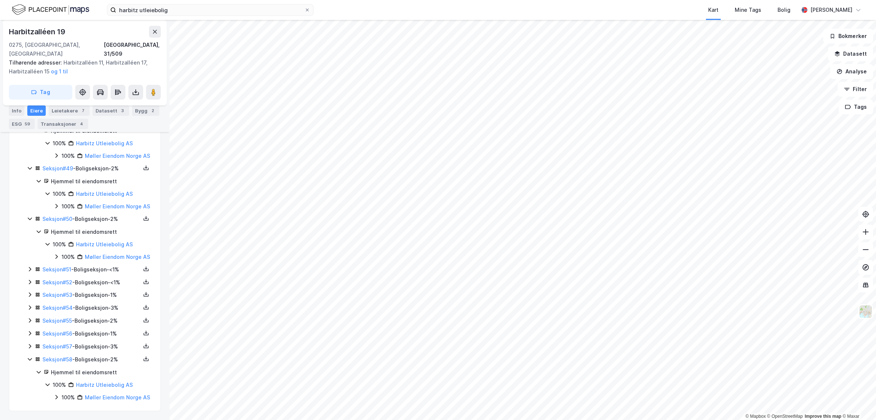
scroll to position [2757, 0]
click at [30, 270] on icon at bounding box center [30, 269] width 6 height 6
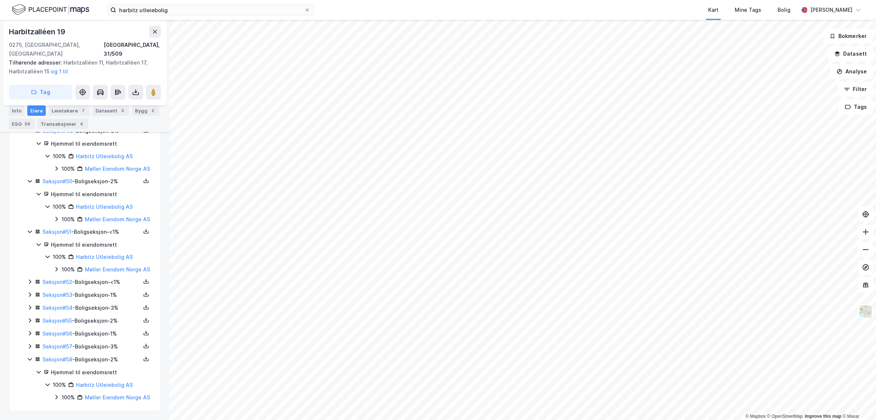
click at [30, 279] on icon at bounding box center [30, 282] width 6 height 6
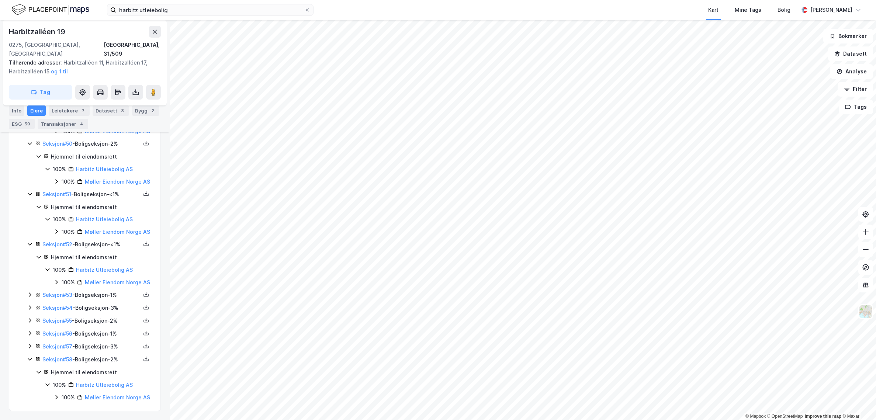
click at [30, 294] on icon at bounding box center [30, 295] width 6 height 6
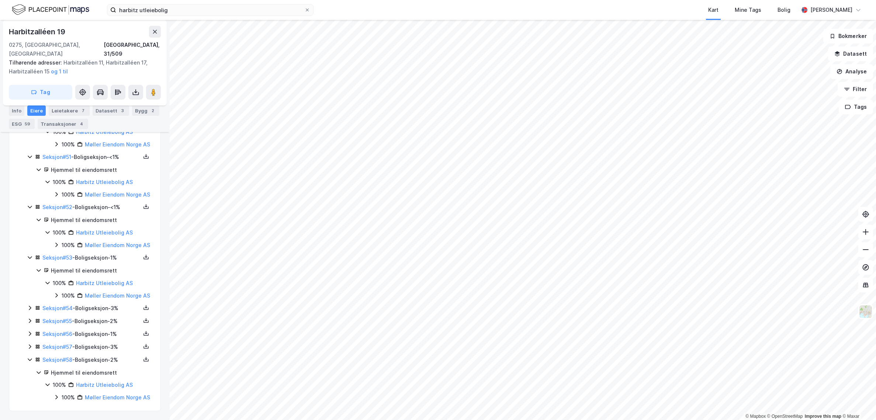
click at [29, 305] on icon at bounding box center [30, 308] width 6 height 6
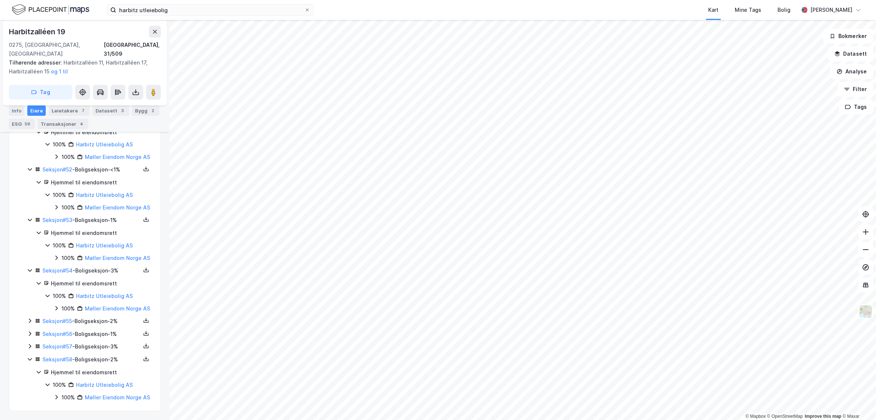
click at [31, 318] on icon at bounding box center [30, 321] width 6 height 6
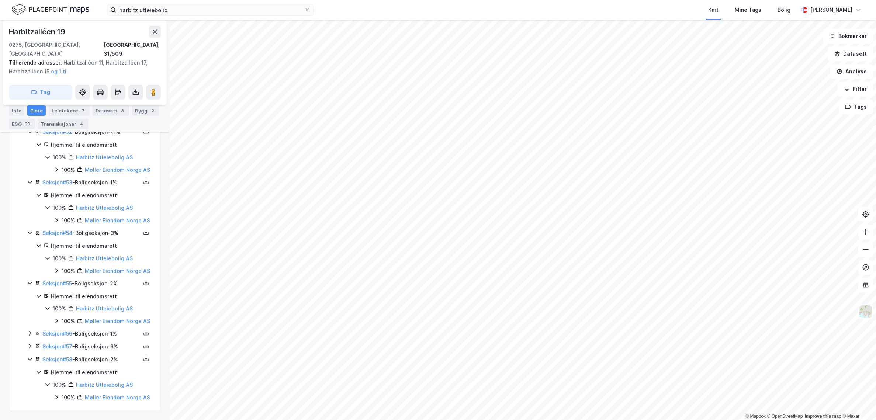
click at [28, 331] on icon at bounding box center [30, 334] width 6 height 6
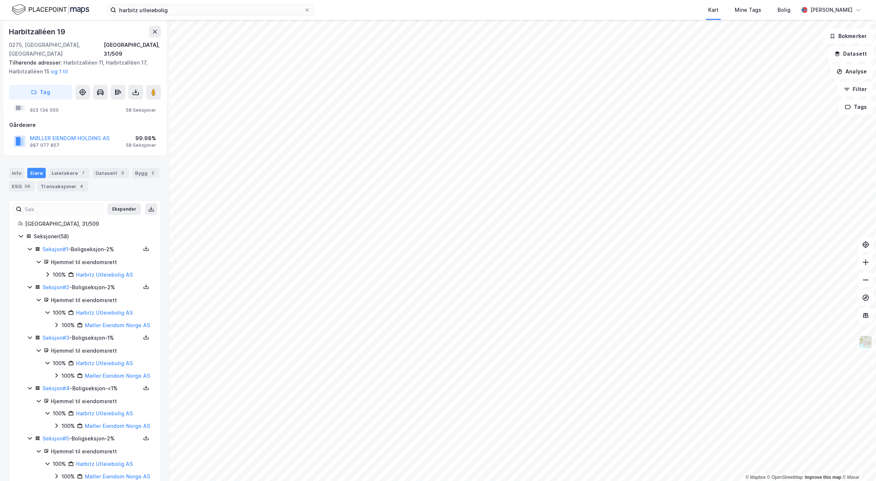
scroll to position [0, 0]
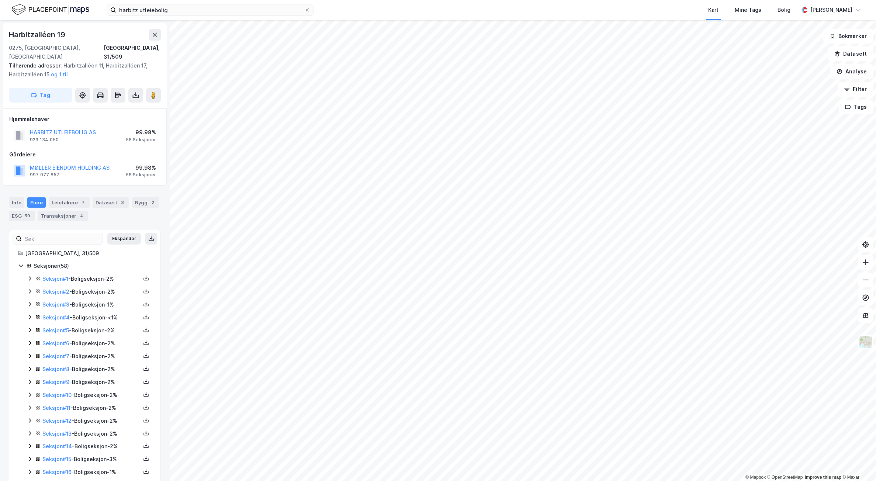
scroll to position [1, 0]
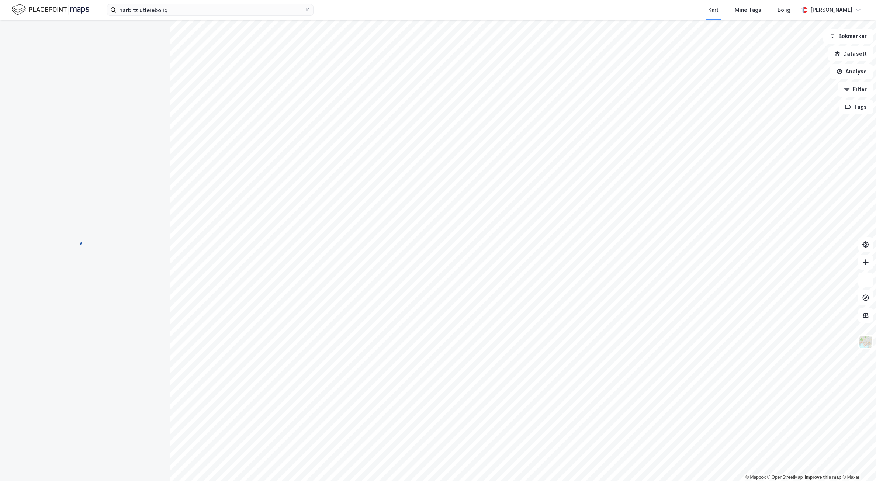
scroll to position [1, 0]
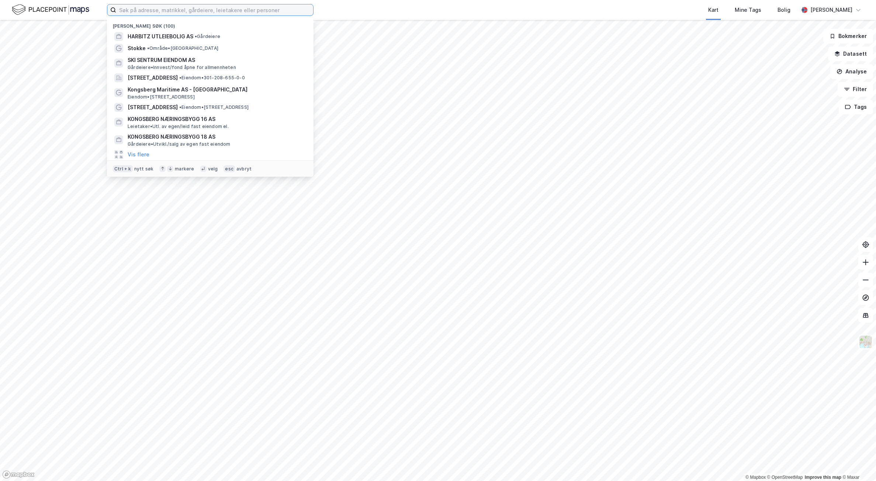
click at [156, 12] on input at bounding box center [214, 9] width 197 height 11
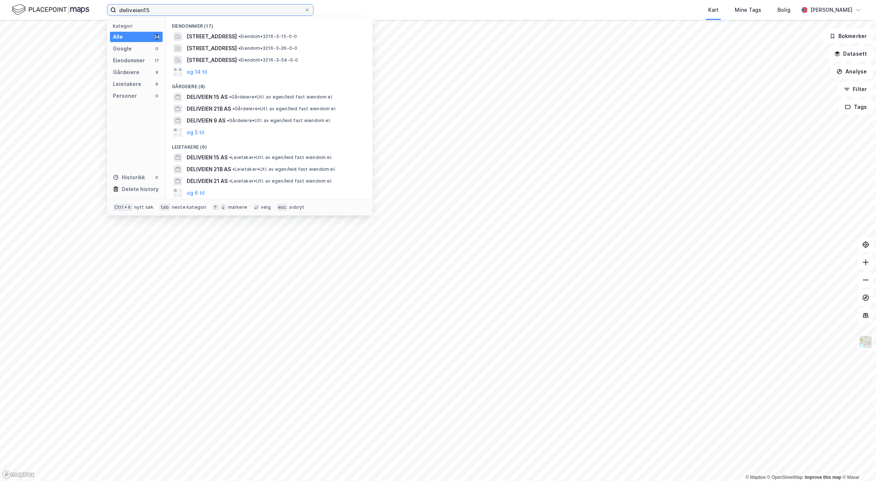
click at [143, 10] on input "deliveien15" at bounding box center [210, 9] width 188 height 11
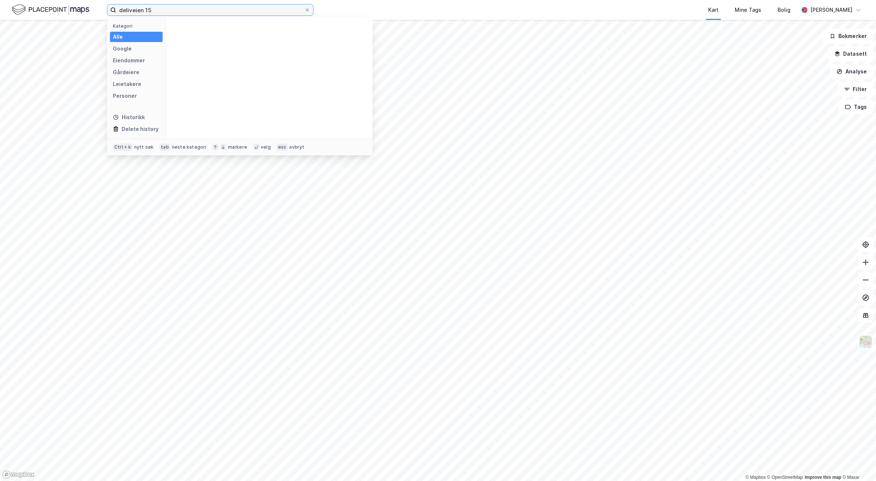
type input "deliveien 15"
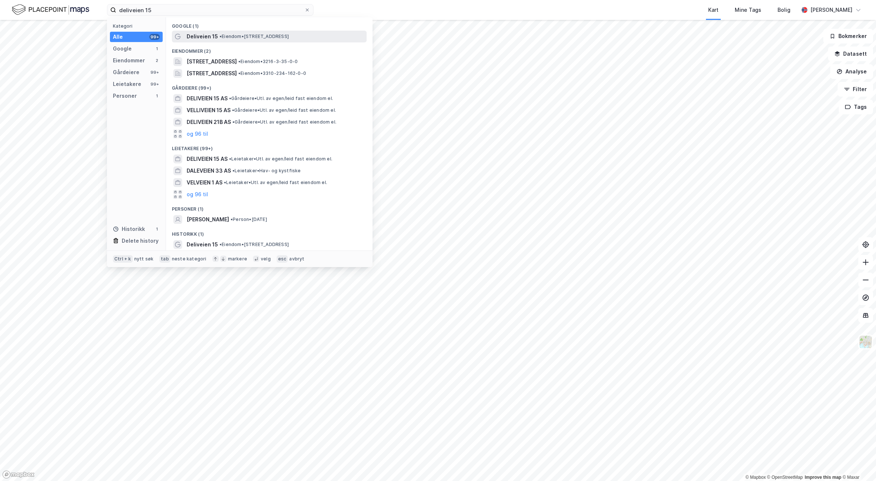
click at [214, 38] on span "Deliveien 15" at bounding box center [202, 36] width 31 height 9
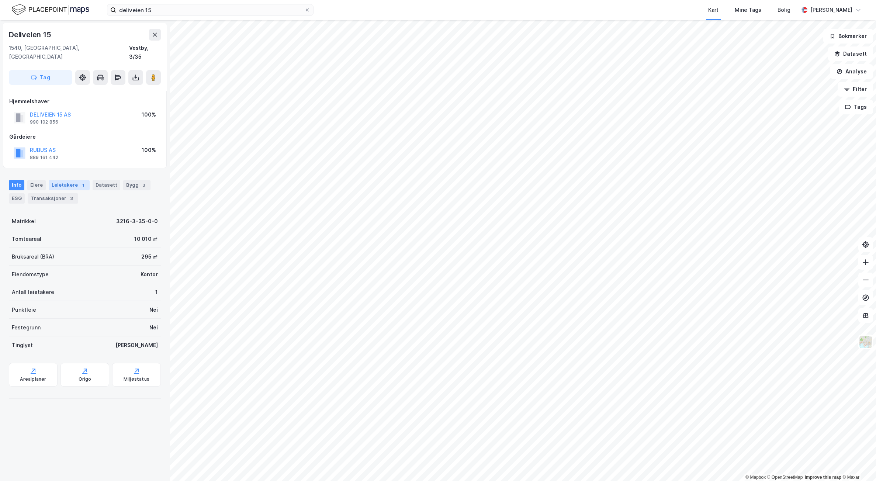
click at [79, 181] on div "1" at bounding box center [82, 184] width 7 height 7
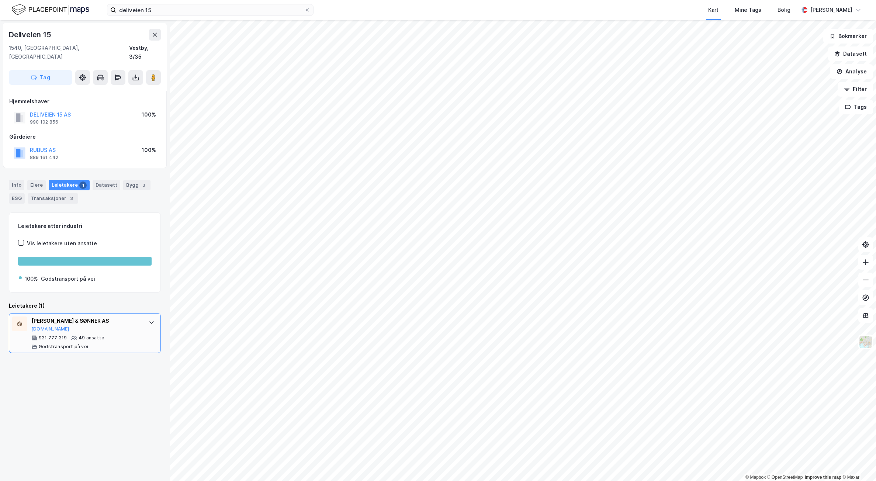
click at [79, 335] on div "49 ansatte" at bounding box center [92, 338] width 26 height 6
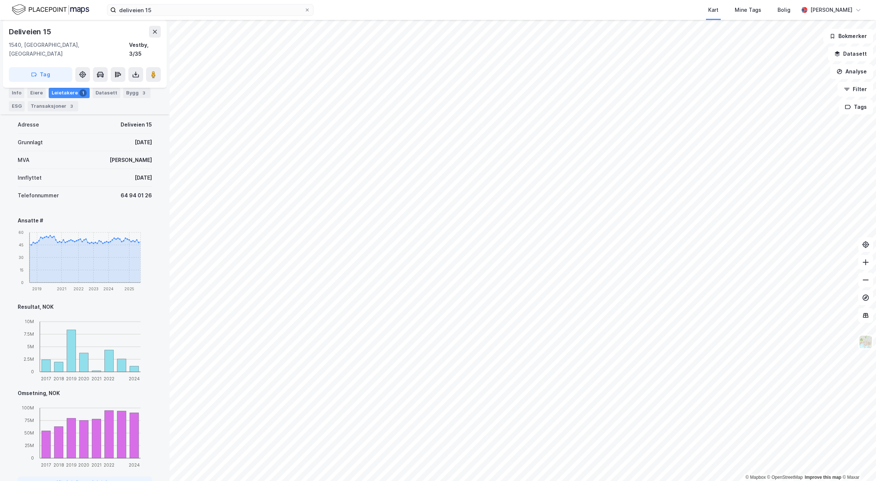
scroll to position [266, 0]
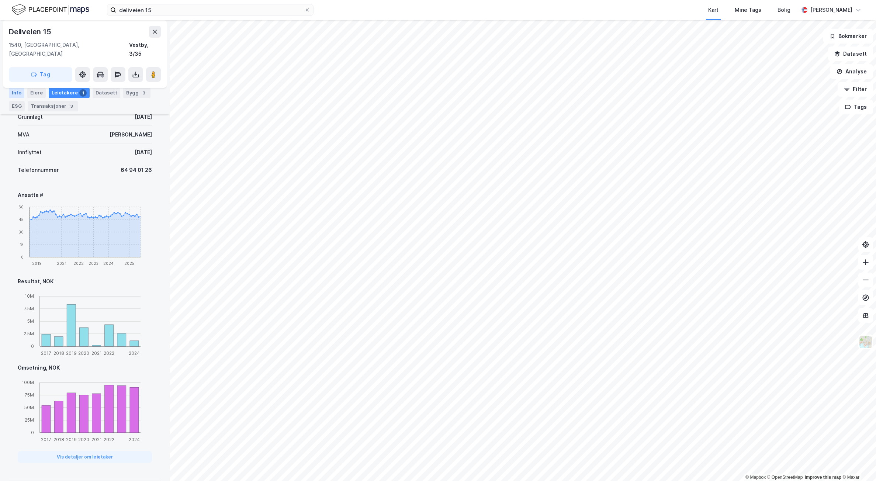
click at [18, 93] on div "Info" at bounding box center [16, 93] width 15 height 10
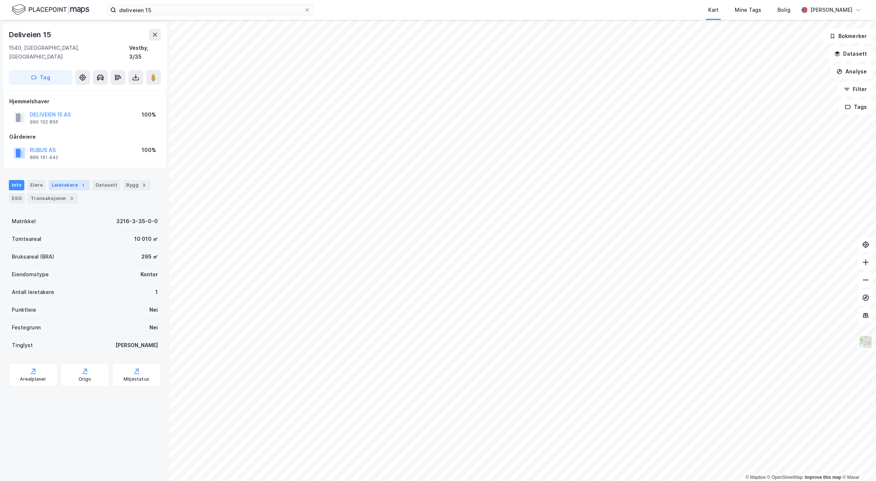
click at [66, 180] on div "Leietakere 1" at bounding box center [69, 185] width 41 height 10
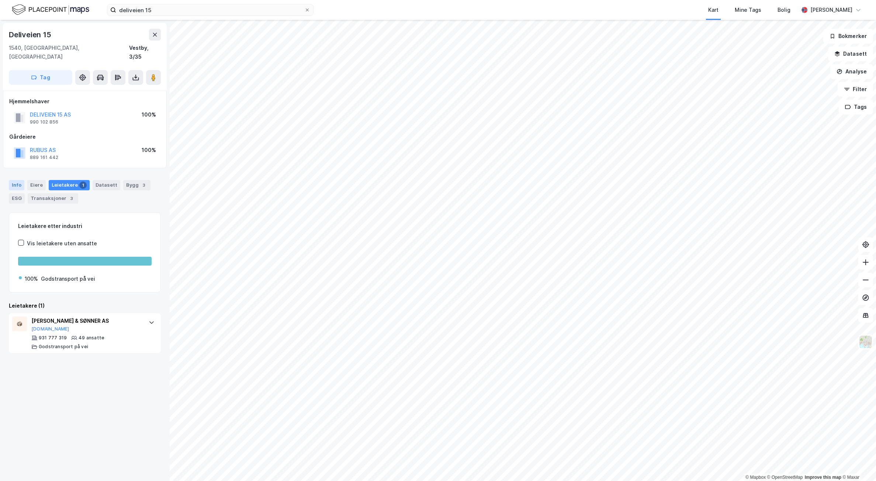
click at [22, 180] on div "Info" at bounding box center [16, 185] width 15 height 10
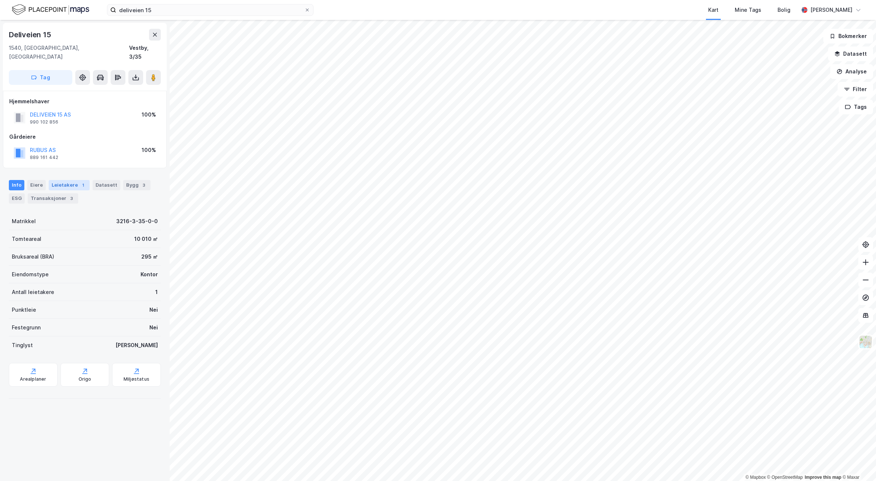
click at [64, 180] on div "Leietakere 1" at bounding box center [69, 185] width 41 height 10
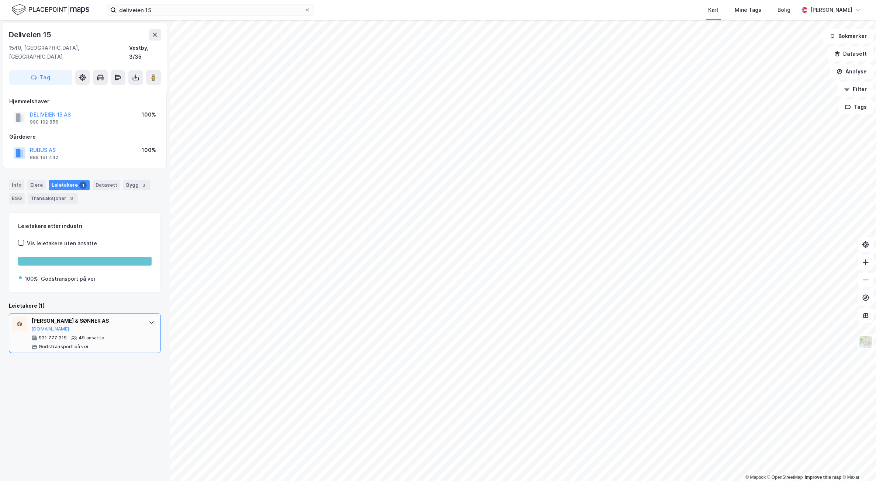
click at [96, 325] on div "O WESTAD & SØNNER AS Proff.no 931 777 319 49 ansatte Godstransport på vei" at bounding box center [86, 333] width 110 height 33
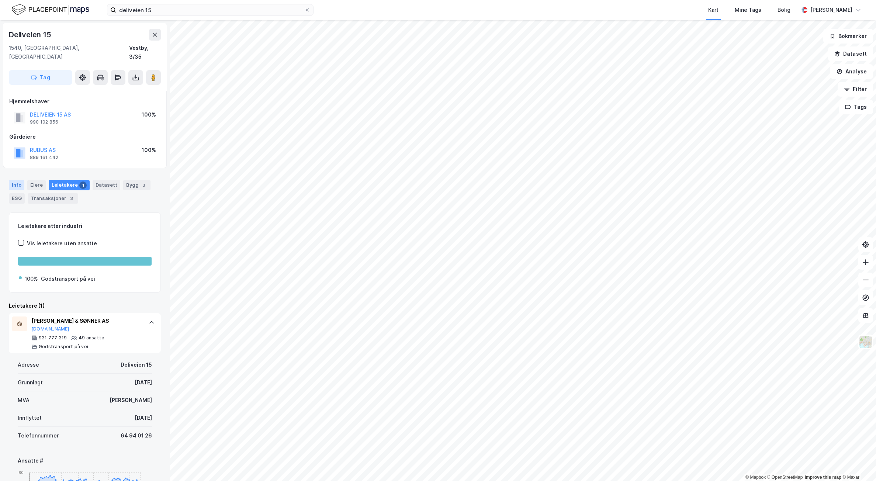
click at [18, 180] on div "Info" at bounding box center [16, 185] width 15 height 10
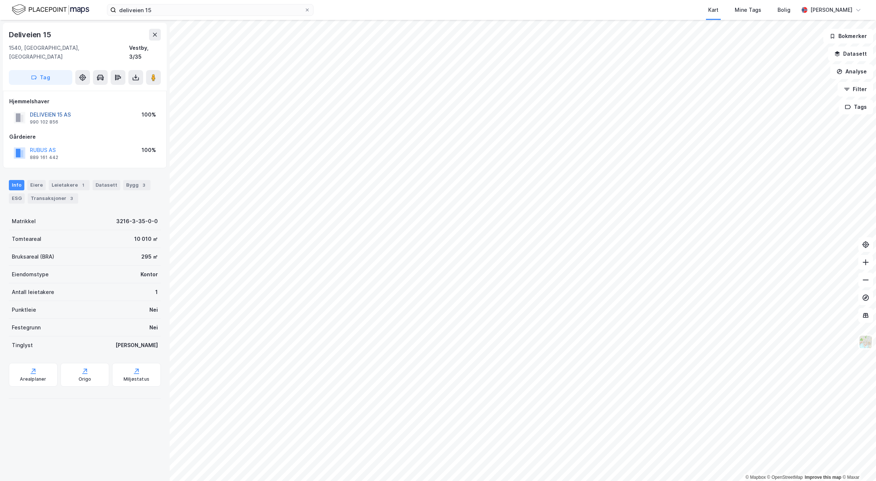
click at [0, 0] on button "DELIVEIEN 15 AS" at bounding box center [0, 0] width 0 height 0
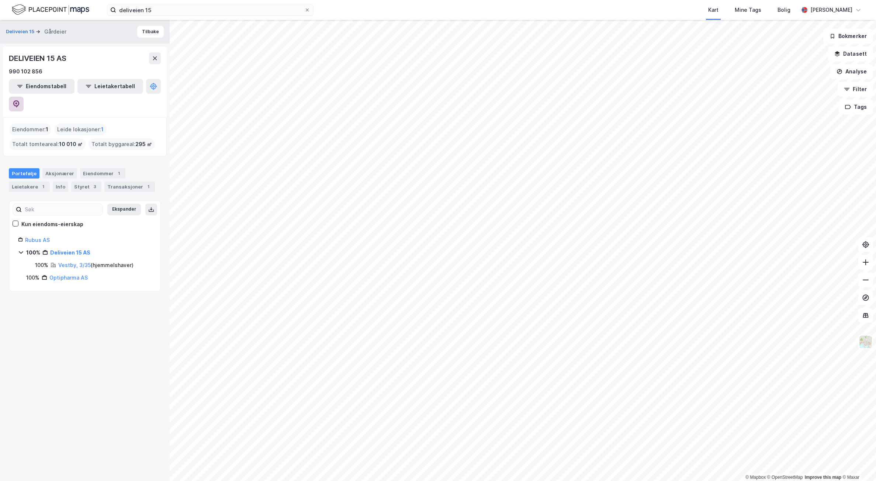
click at [20, 100] on icon at bounding box center [16, 103] width 7 height 7
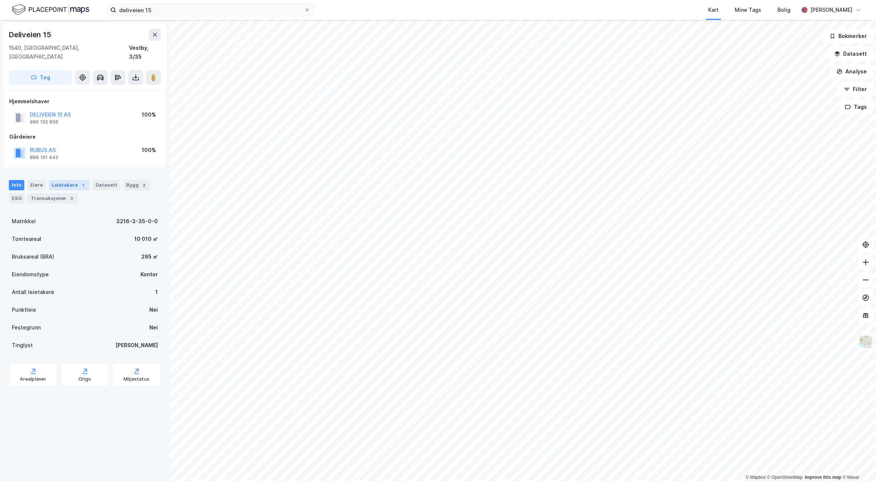
click at [72, 180] on div "Leietakere 1" at bounding box center [69, 185] width 41 height 10
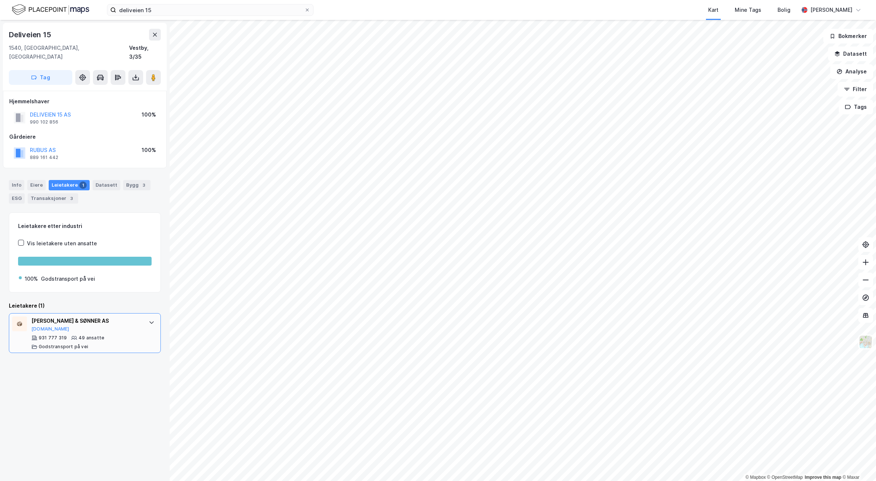
click at [103, 321] on div "O WESTAD & SØNNER AS Proff.no" at bounding box center [86, 324] width 110 height 15
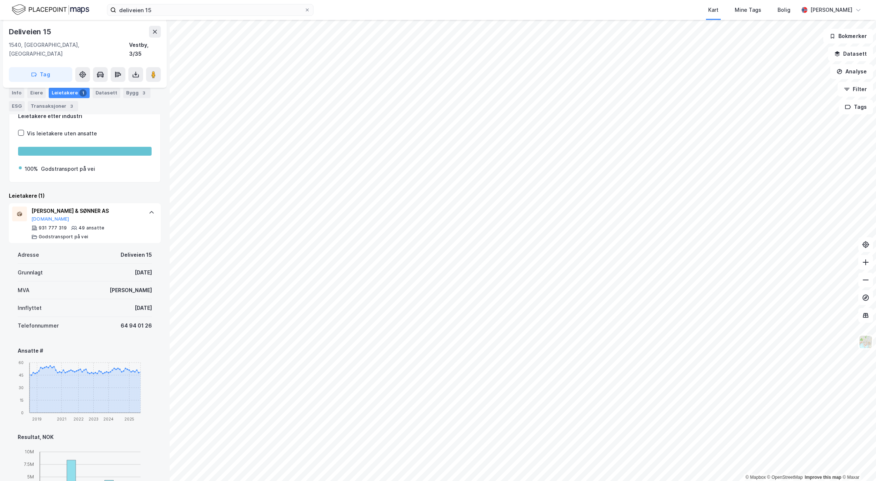
scroll to position [37, 0]
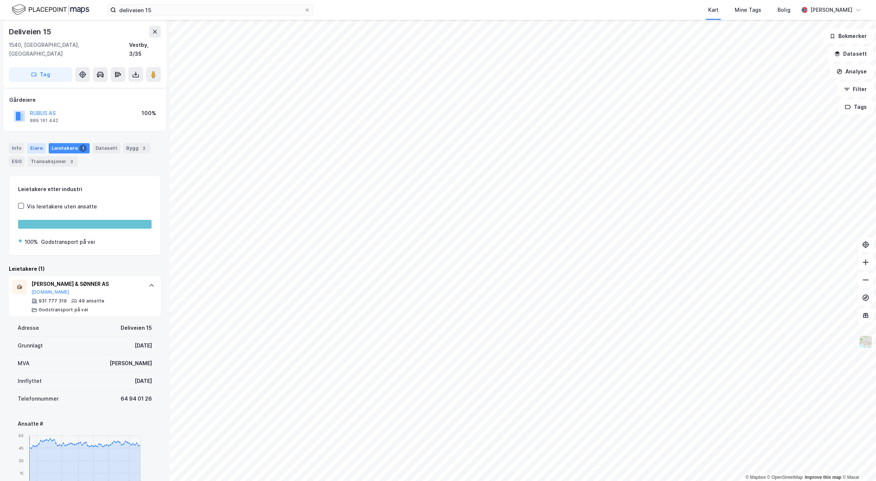
click at [36, 143] on div "Eiere" at bounding box center [36, 148] width 18 height 10
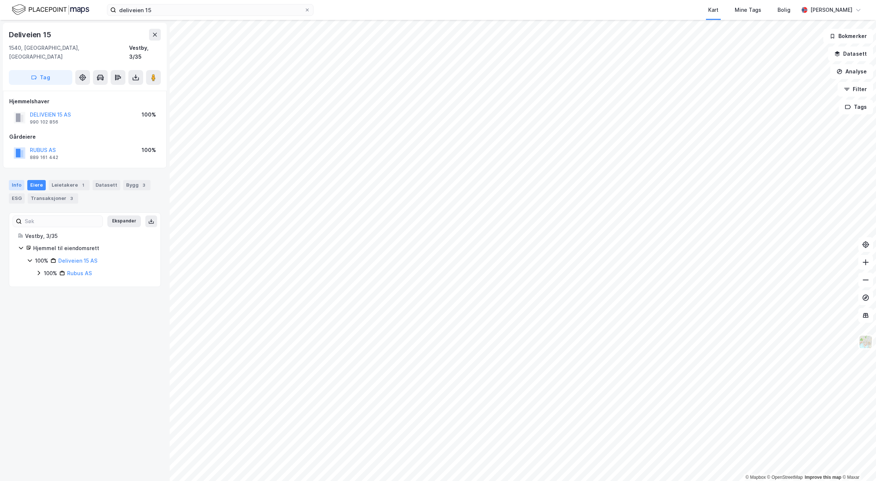
click at [13, 180] on div "Info" at bounding box center [16, 185] width 15 height 10
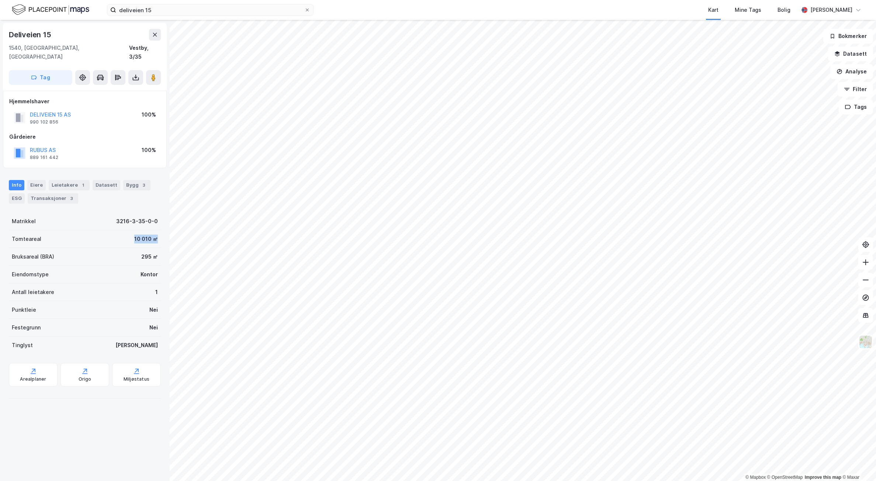
drag, startPoint x: 121, startPoint y: 228, endPoint x: 158, endPoint y: 231, distance: 36.6
click at [158, 231] on div "Deliveien 15 1540, Vestby, Akershus Vestby, 3/35 Tag Hjemmelshaver DELIVEIEN 15…" at bounding box center [85, 250] width 170 height 461
click at [0, 0] on button "DELIVEIEN 15 AS" at bounding box center [0, 0] width 0 height 0
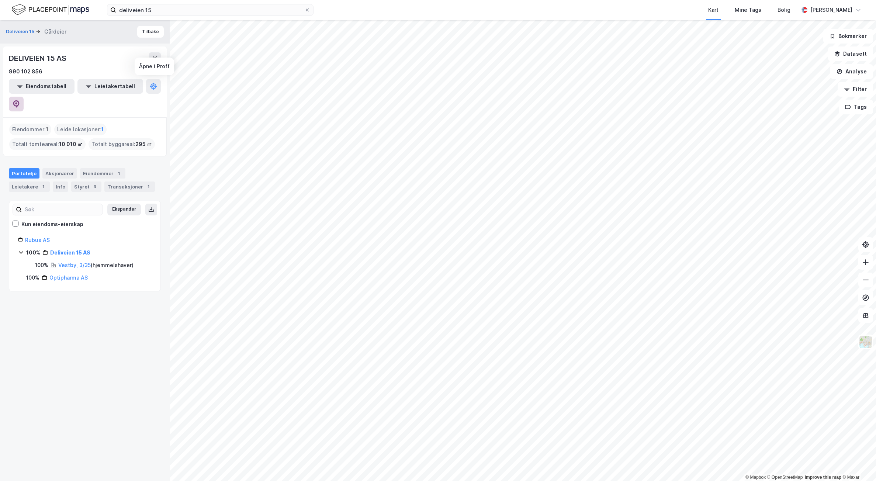
click at [20, 100] on icon at bounding box center [16, 103] width 6 height 7
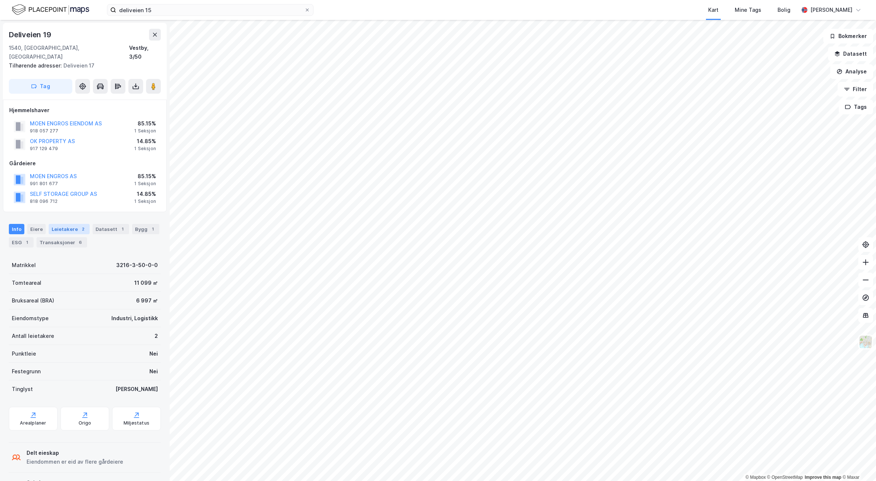
click at [62, 224] on div "Leietakere 2" at bounding box center [69, 229] width 41 height 10
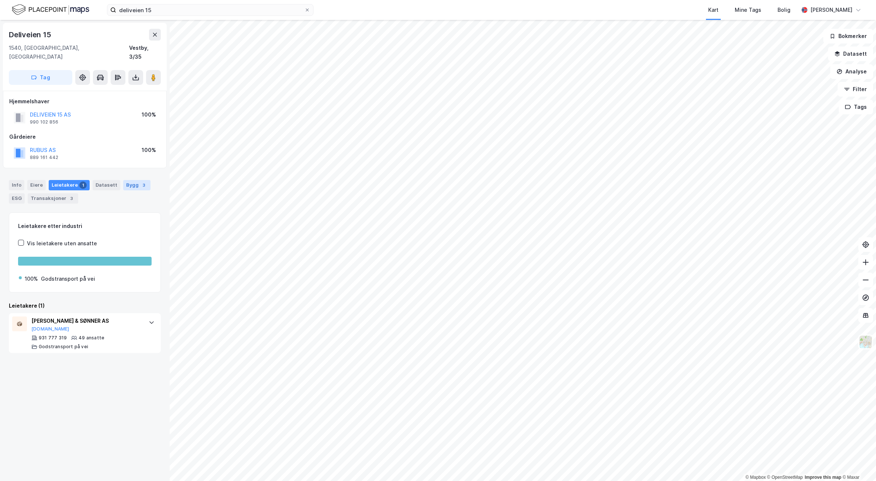
click at [131, 180] on div "Bygg 3" at bounding box center [136, 185] width 27 height 10
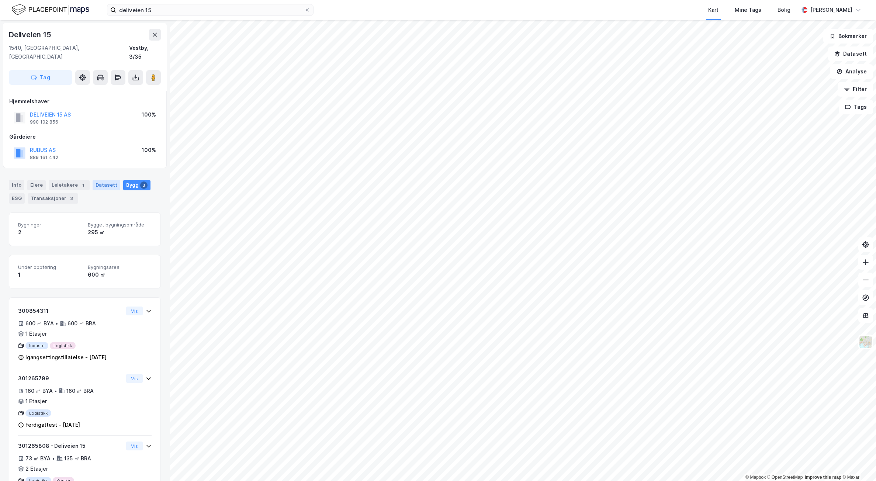
click at [102, 180] on div "Datasett" at bounding box center [107, 185] width 28 height 10
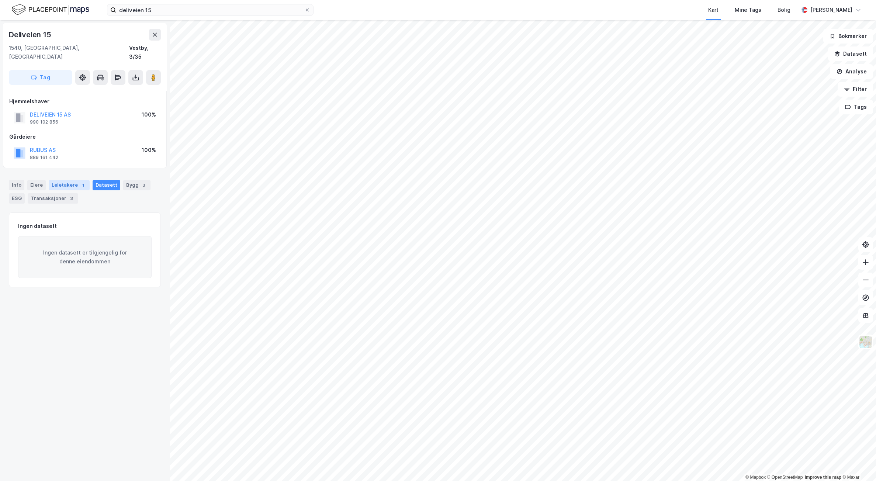
drag, startPoint x: 72, startPoint y: 176, endPoint x: 76, endPoint y: 178, distance: 4.0
click at [73, 180] on div "Leietakere 1" at bounding box center [69, 185] width 41 height 10
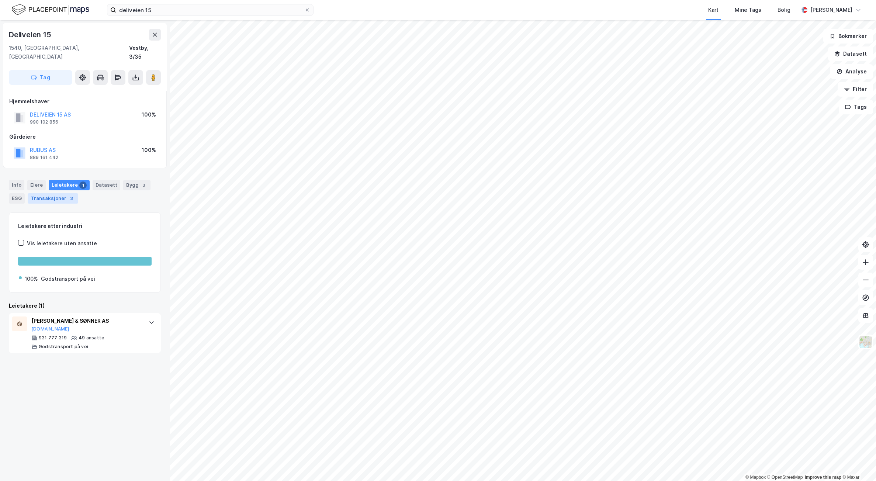
click at [68, 195] on div "3" at bounding box center [71, 198] width 7 height 7
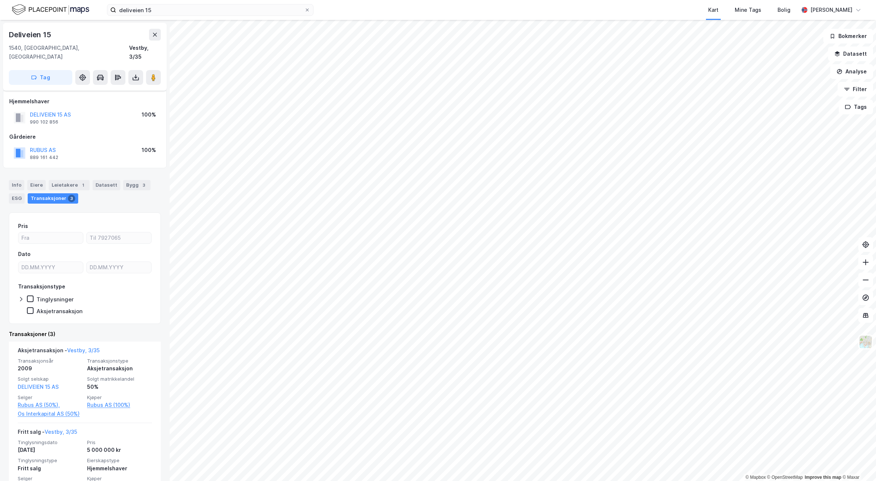
scroll to position [105, 0]
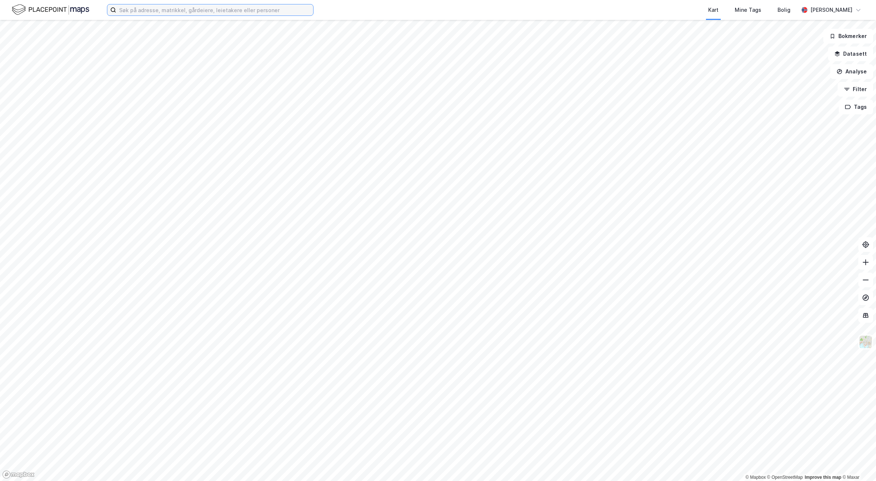
click at [222, 7] on input at bounding box center [214, 9] width 197 height 11
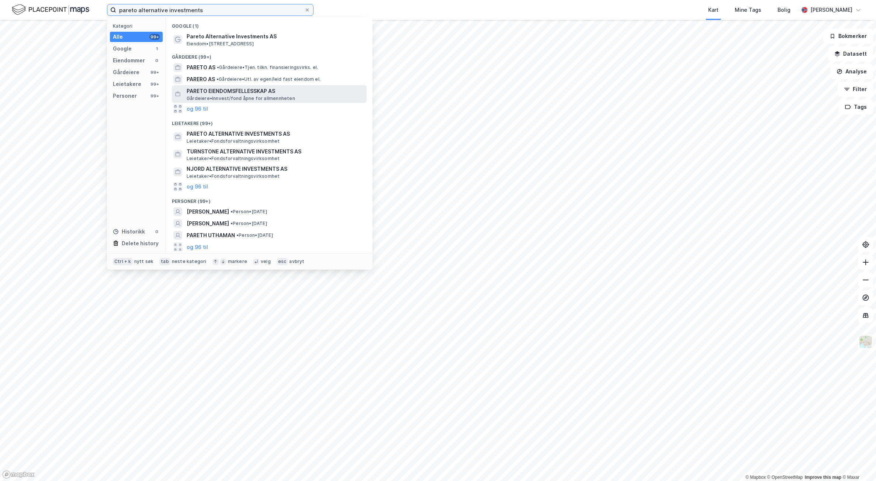
type input "pareto alternative investments"
click at [224, 90] on span "PARETO EIENDOMSFELLESSKAP AS" at bounding box center [275, 91] width 177 height 9
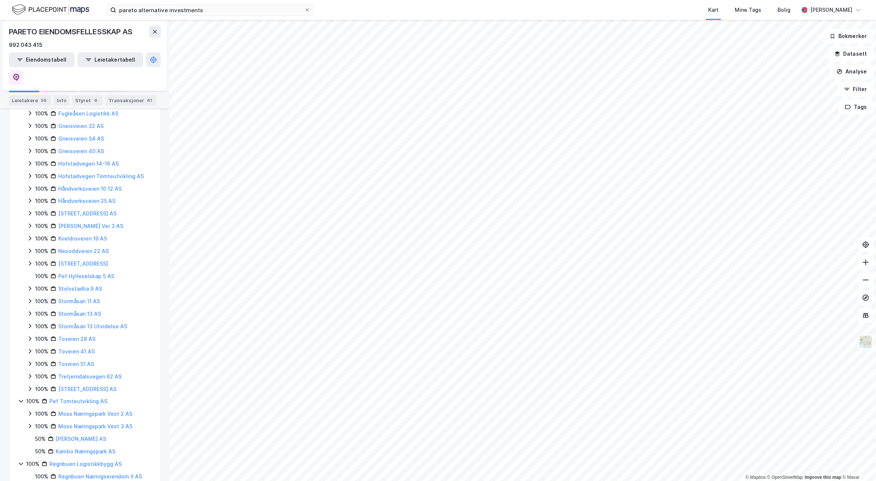
scroll to position [281, 0]
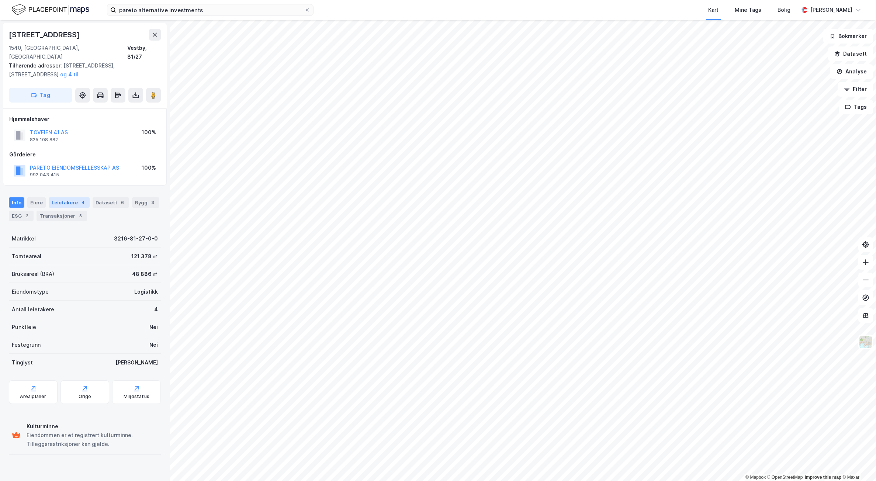
click at [79, 199] on div "4" at bounding box center [82, 202] width 7 height 7
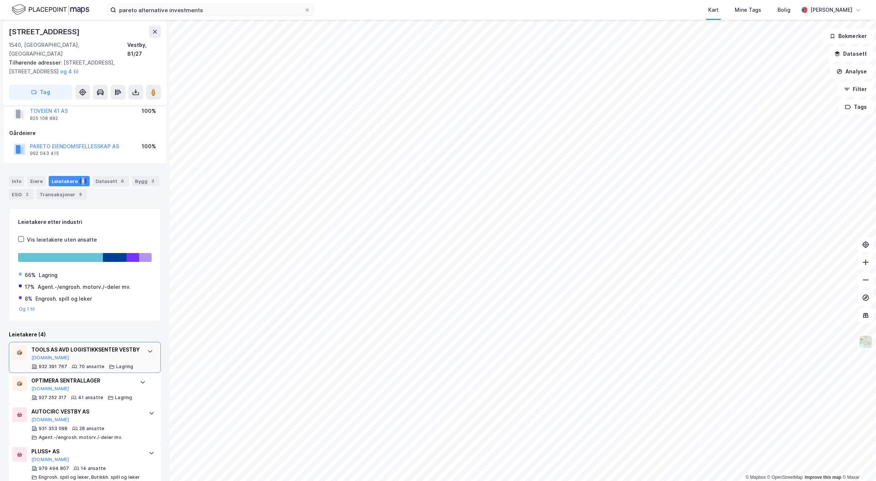
scroll to position [33, 0]
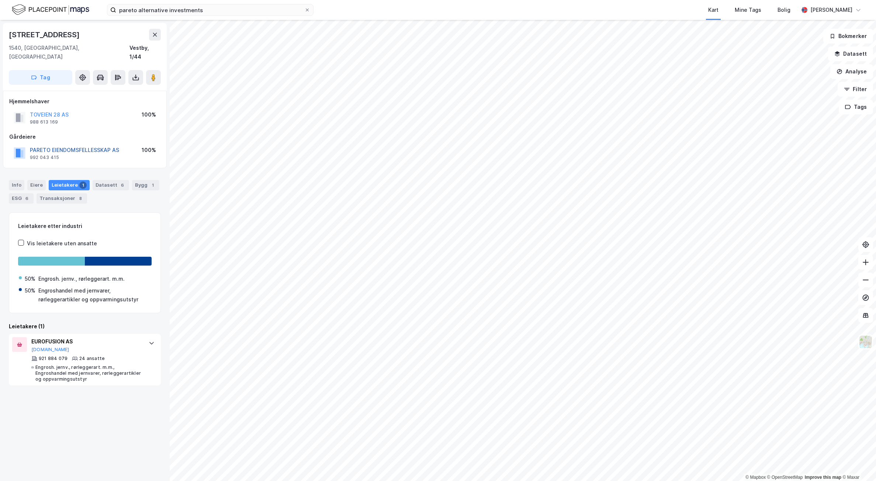
click at [0, 0] on button "PARETO EIENDOMSFELLESSKAP AS" at bounding box center [0, 0] width 0 height 0
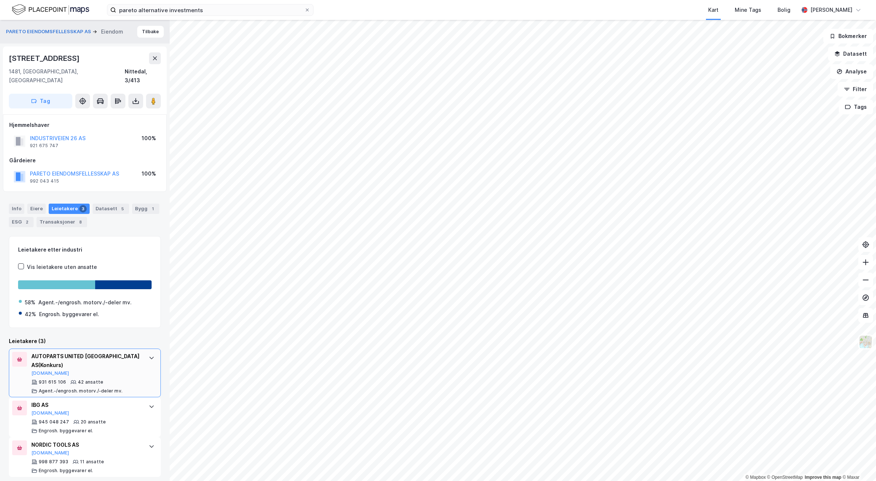
click at [114, 379] on div "931 615 106 42 ansatte Agent.-/engrosh. motorv./-deler mv." at bounding box center [86, 386] width 110 height 15
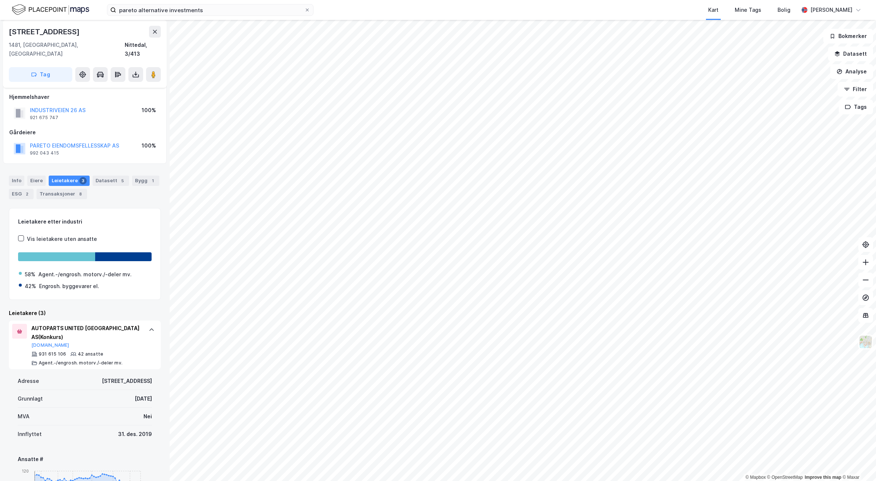
scroll to position [15, 0]
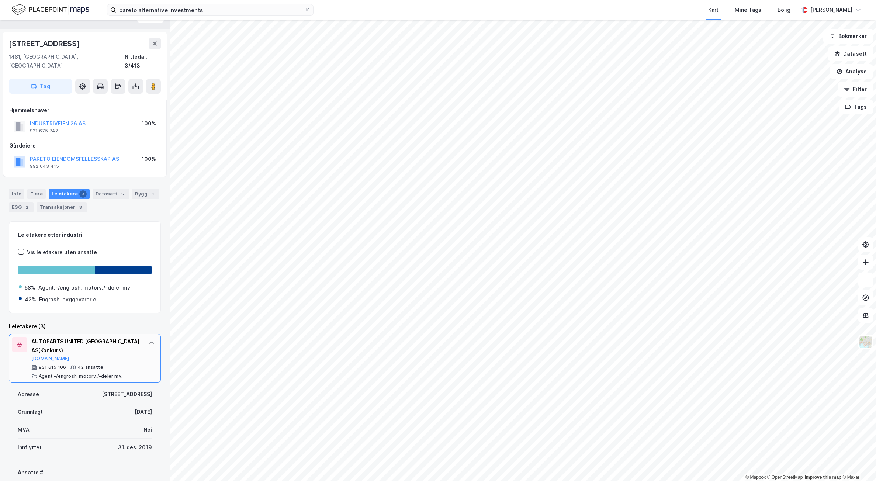
click at [142, 342] on div "AUTOPARTS UNITED NORWAY AS (Konkurs) [DOMAIN_NAME] 931 615 106 42 ansatte Agent…" at bounding box center [85, 358] width 152 height 49
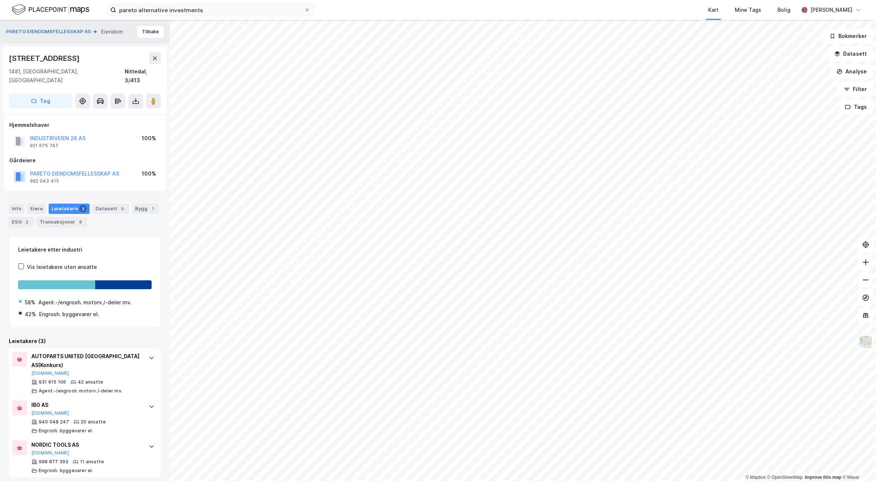
click at [111, 169] on div "PARETO EIENDOMSFELLESSKAP AS" at bounding box center [74, 173] width 89 height 9
click at [0, 0] on button "PARETO EIENDOMSFELLESSKAP AS" at bounding box center [0, 0] width 0 height 0
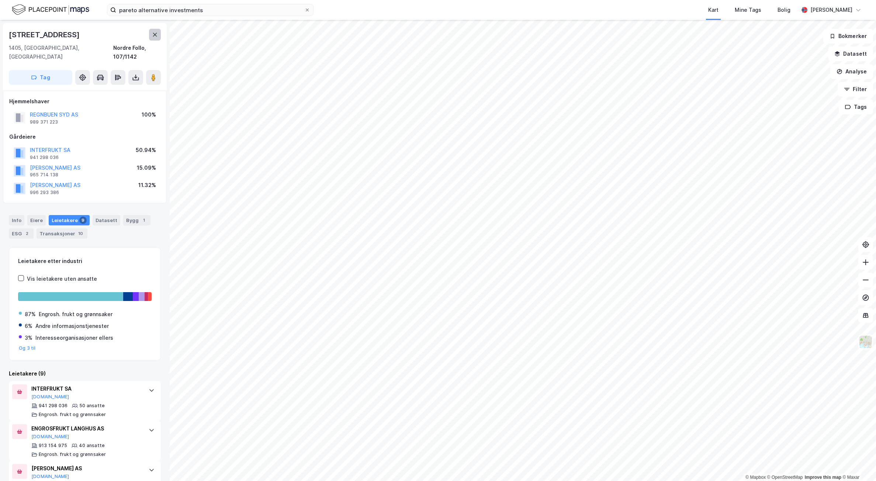
click at [158, 36] on button at bounding box center [155, 35] width 12 height 12
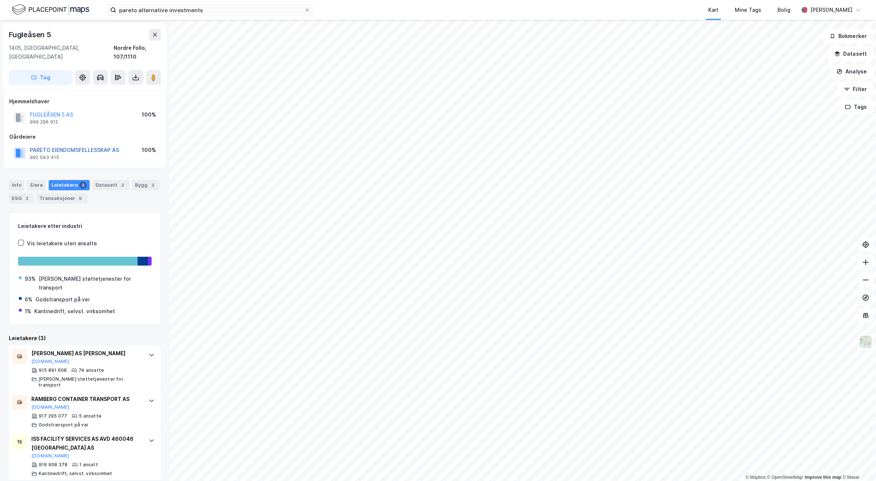
click at [0, 0] on button "PARETO EIENDOMSFELLESSKAP AS" at bounding box center [0, 0] width 0 height 0
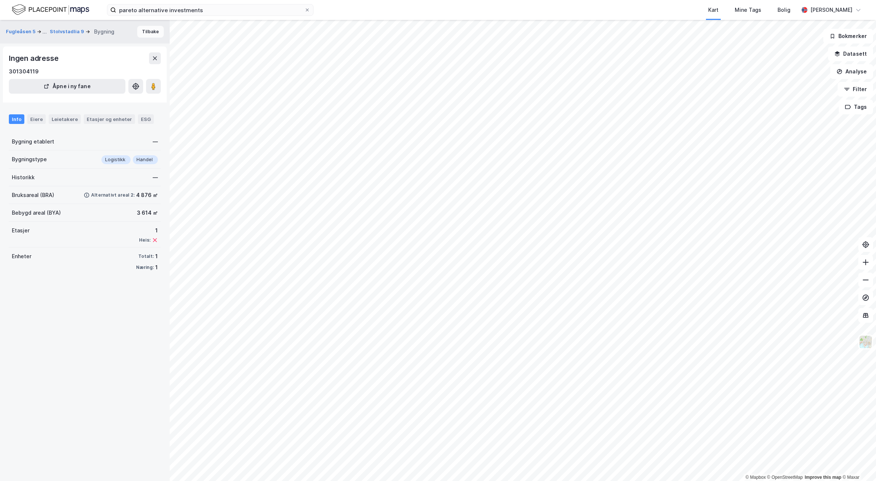
click at [146, 36] on button "Tilbake" at bounding box center [150, 32] width 27 height 12
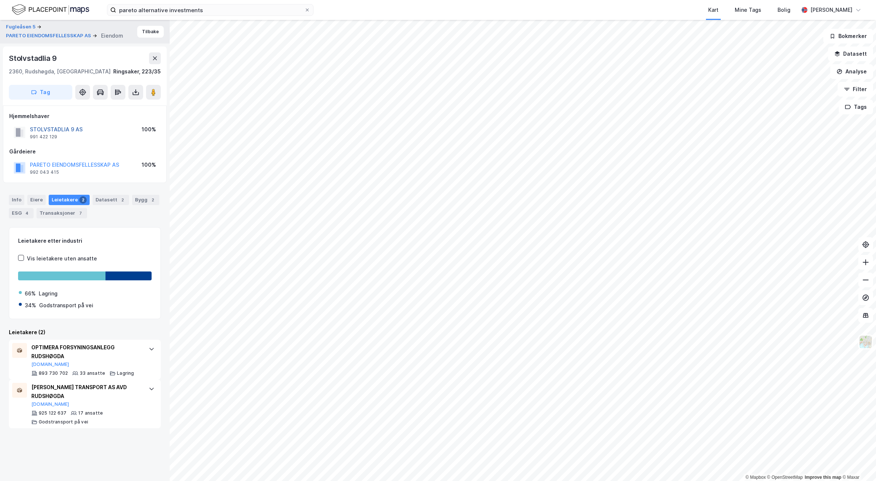
click at [0, 0] on button "STOLVSTADLIA 9 AS" at bounding box center [0, 0] width 0 height 0
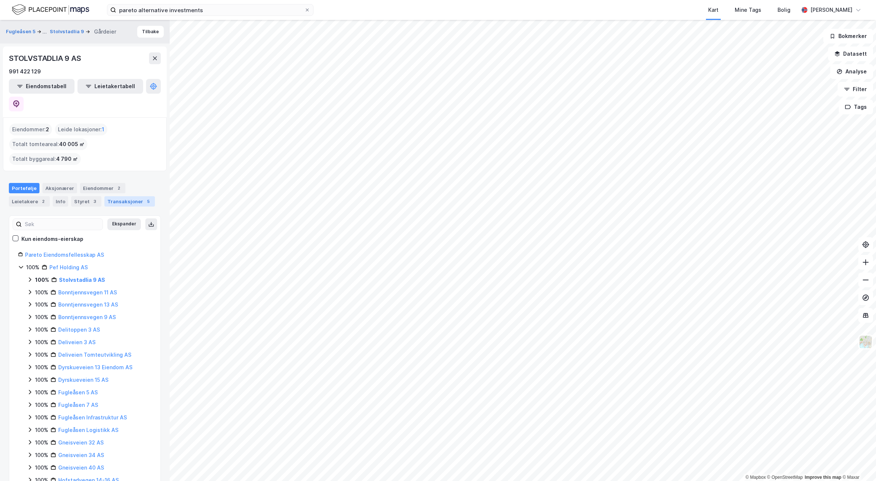
click at [111, 196] on div "Transaksjoner 5" at bounding box center [129, 201] width 51 height 10
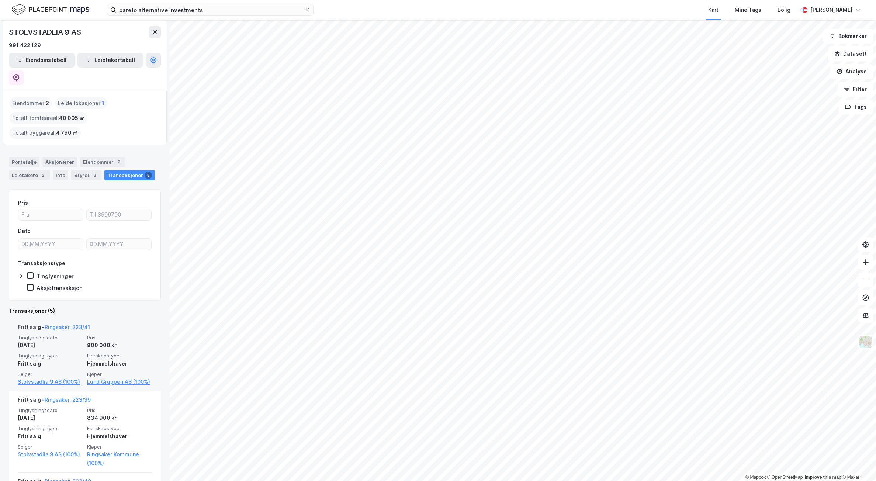
scroll to position [37, 0]
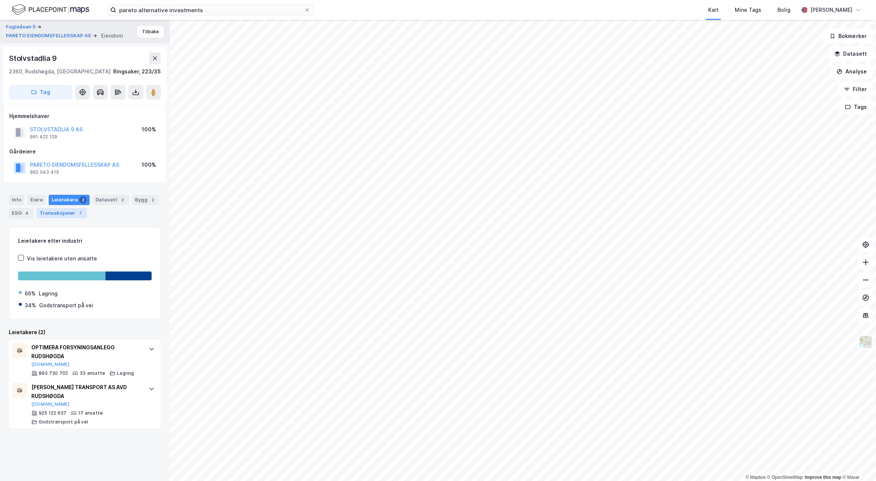
click at [58, 214] on div "Transaksjoner 7" at bounding box center [62, 213] width 51 height 10
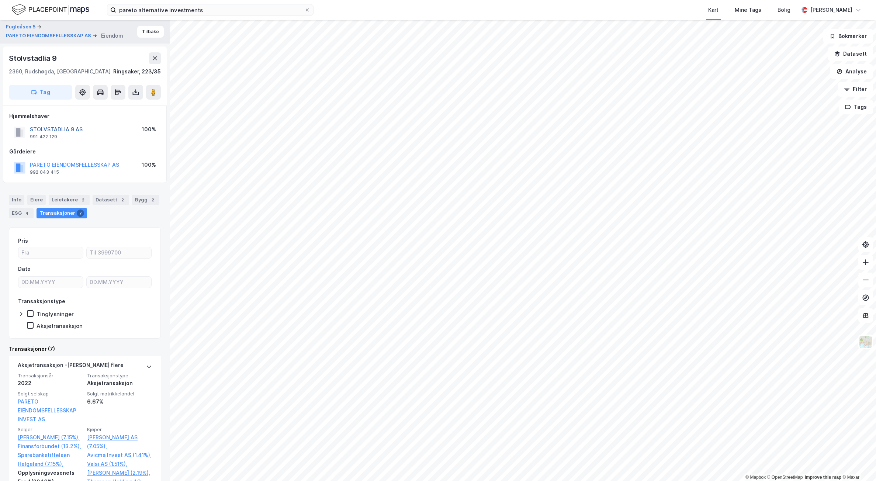
click at [0, 0] on button "STOLVSTADLIA 9 AS" at bounding box center [0, 0] width 0 height 0
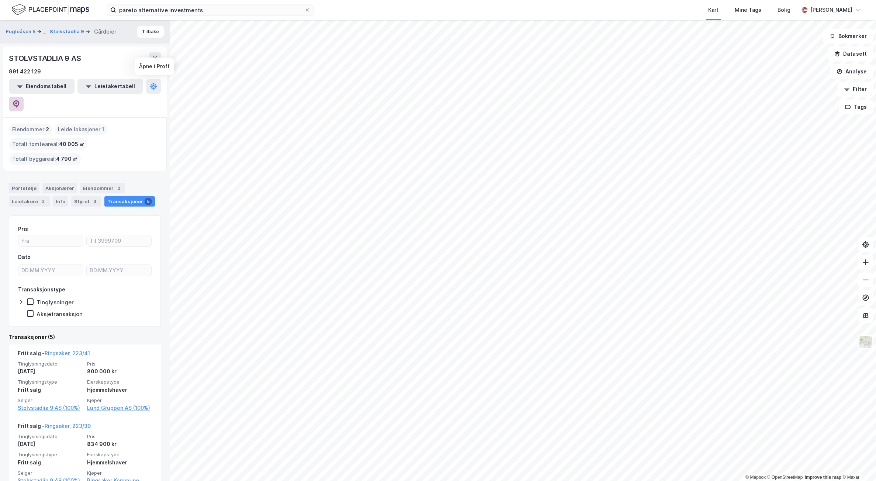
click at [20, 100] on icon at bounding box center [16, 103] width 6 height 7
click at [144, 31] on button "Tilbake" at bounding box center [150, 32] width 27 height 12
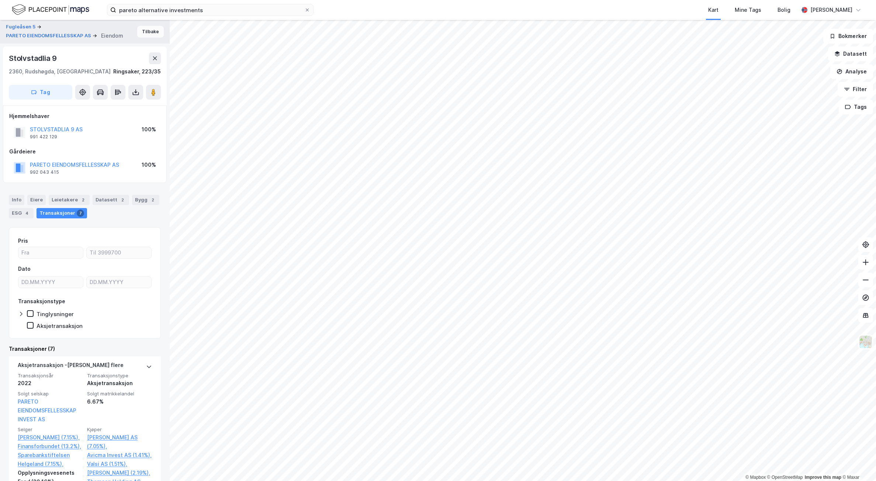
click at [146, 30] on button "Tilbake" at bounding box center [150, 32] width 27 height 12
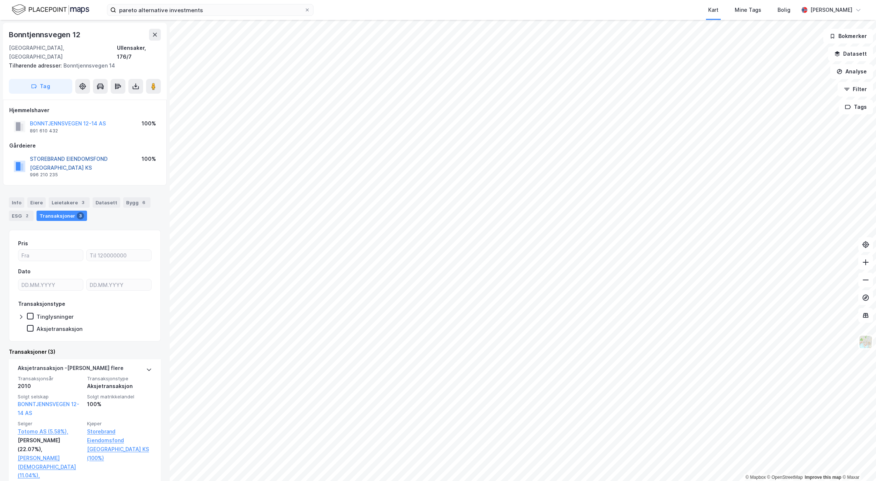
click at [0, 0] on button "STOREBRAND EIENDOMSFOND [GEOGRAPHIC_DATA] KS" at bounding box center [0, 0] width 0 height 0
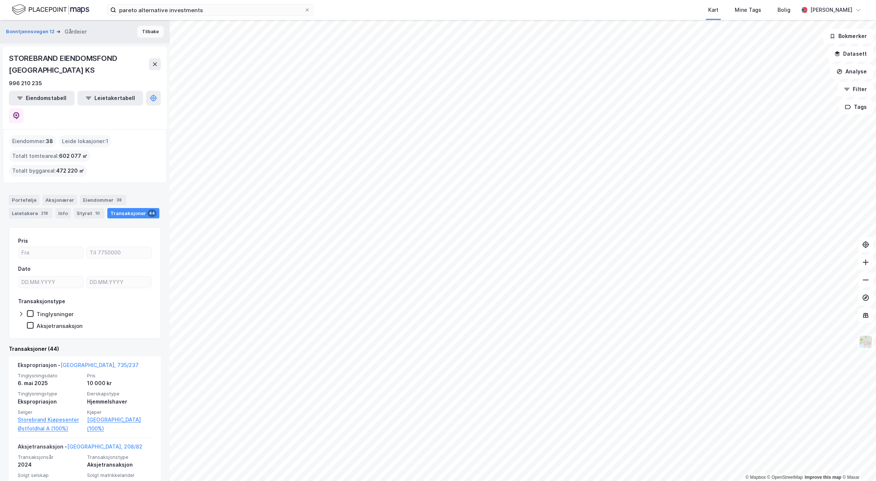
click at [146, 37] on button "Tilbake" at bounding box center [150, 32] width 27 height 12
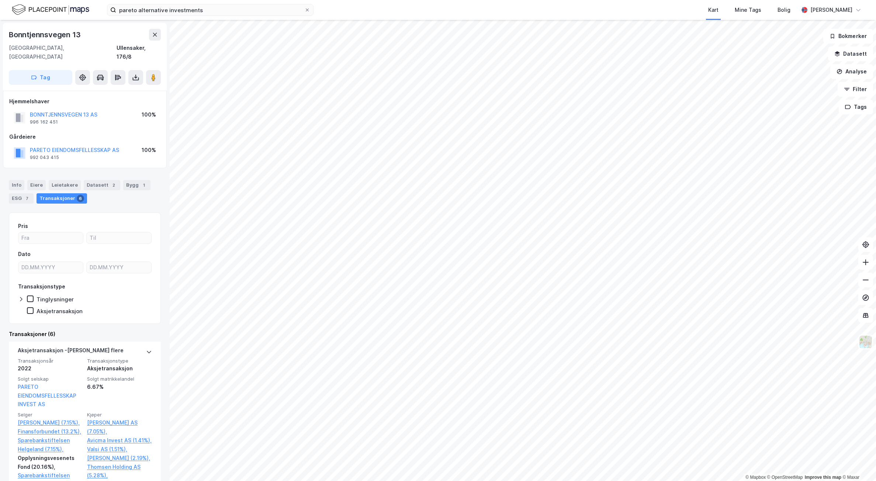
click at [86, 144] on div "PARETO EIENDOMSFELLESSKAP AS 992 043 415 100%" at bounding box center [84, 153] width 151 height 18
click at [0, 0] on button "PARETO EIENDOMSFELLESSKAP AS" at bounding box center [0, 0] width 0 height 0
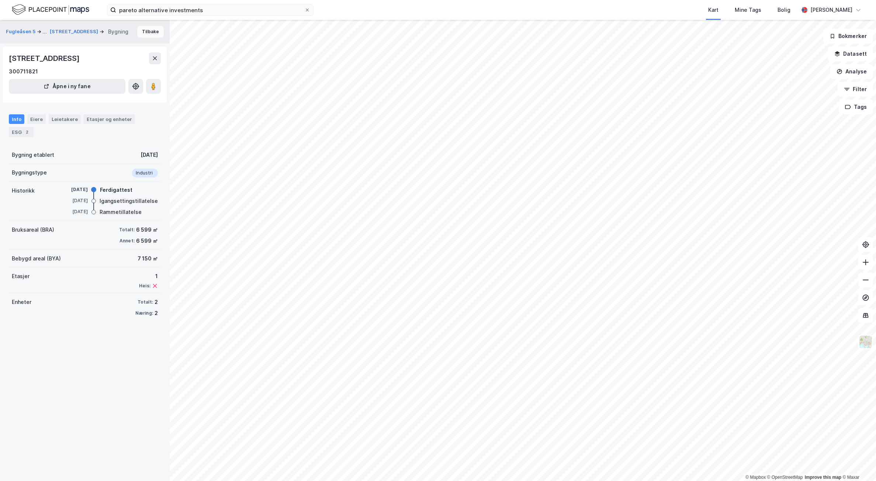
click at [153, 34] on button "Tilbake" at bounding box center [150, 32] width 27 height 12
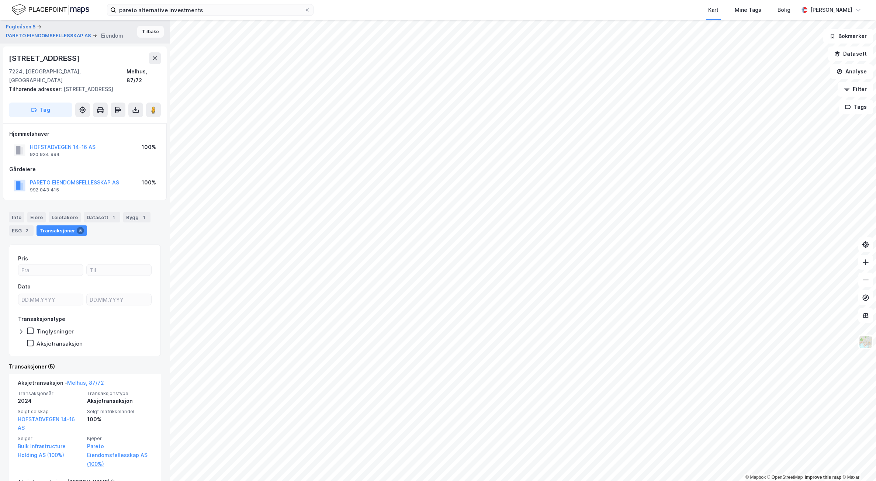
click at [149, 30] on button "Tilbake" at bounding box center [150, 32] width 27 height 12
